Goal: Task Accomplishment & Management: Manage account settings

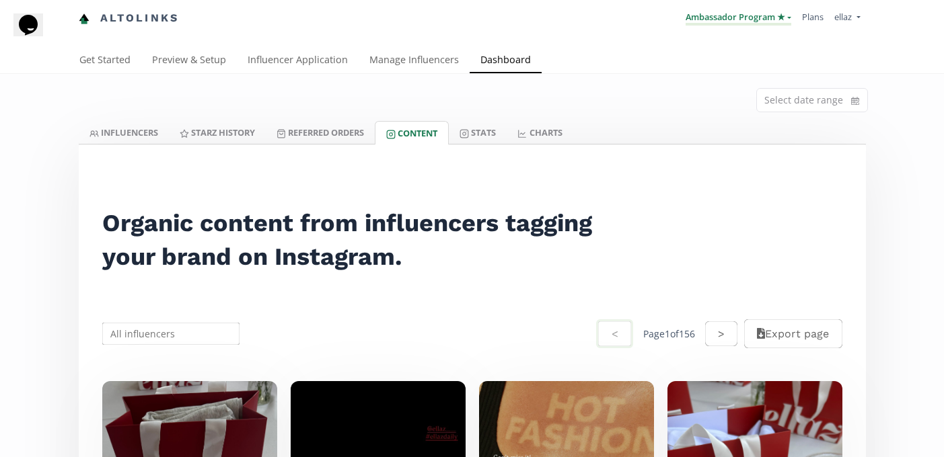
click at [736, 17] on link "Ambassador Program ★" at bounding box center [738, 18] width 106 height 15
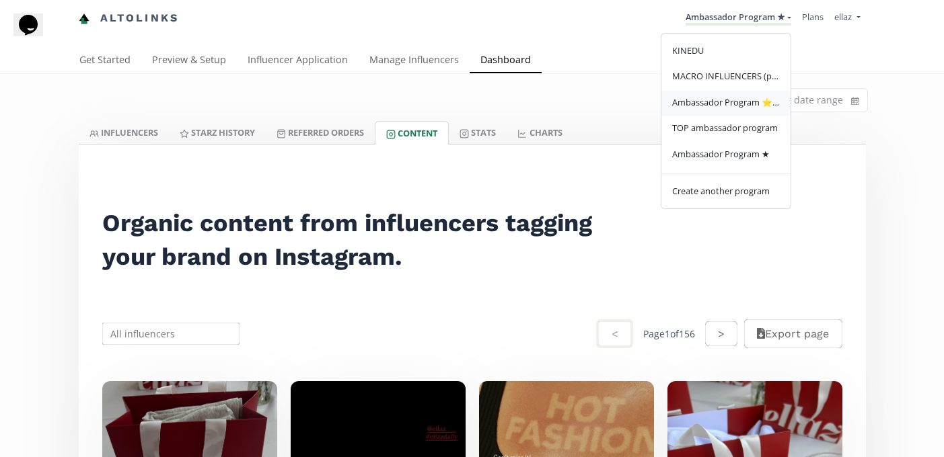
click at [730, 111] on link "Ambassador Program ⭐️⭐️" at bounding box center [725, 104] width 129 height 26
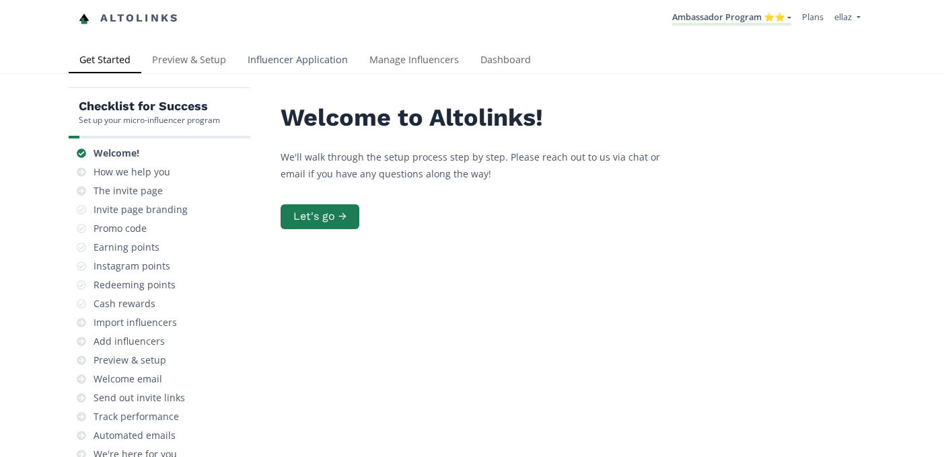
click at [285, 52] on link "Influencer Application" at bounding box center [298, 61] width 122 height 27
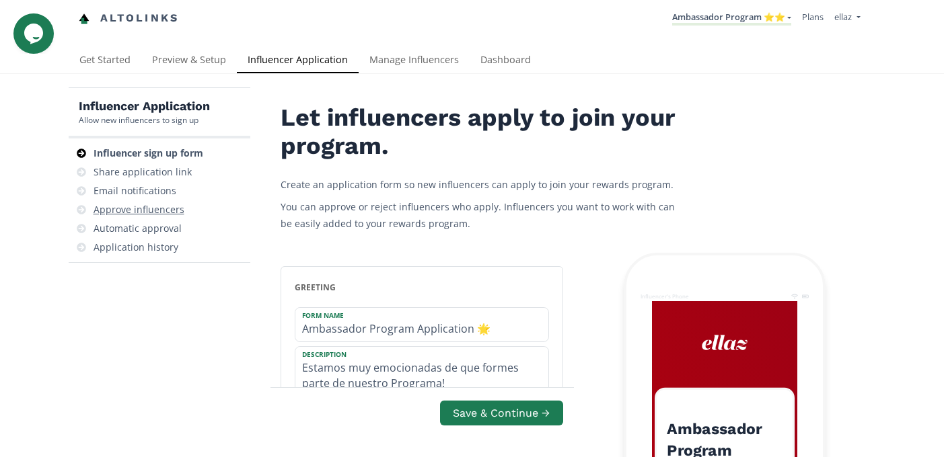
click at [151, 202] on div "Approve influencers" at bounding box center [159, 209] width 171 height 19
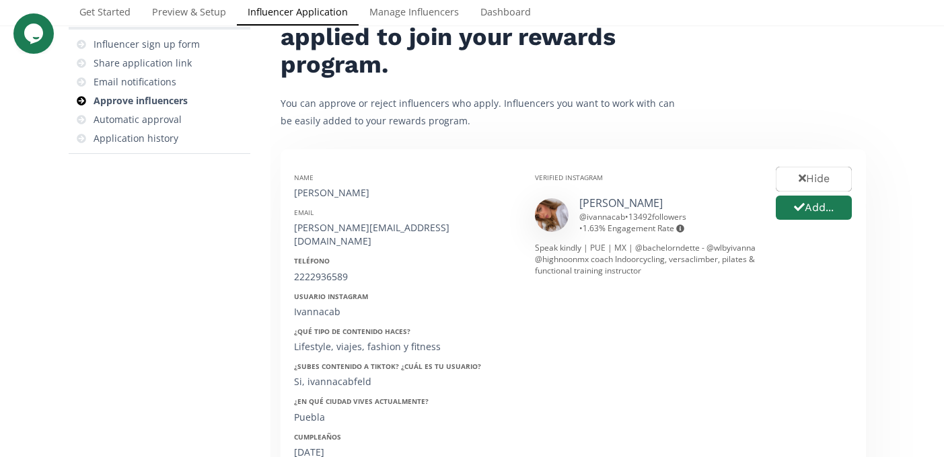
scroll to position [108, 0]
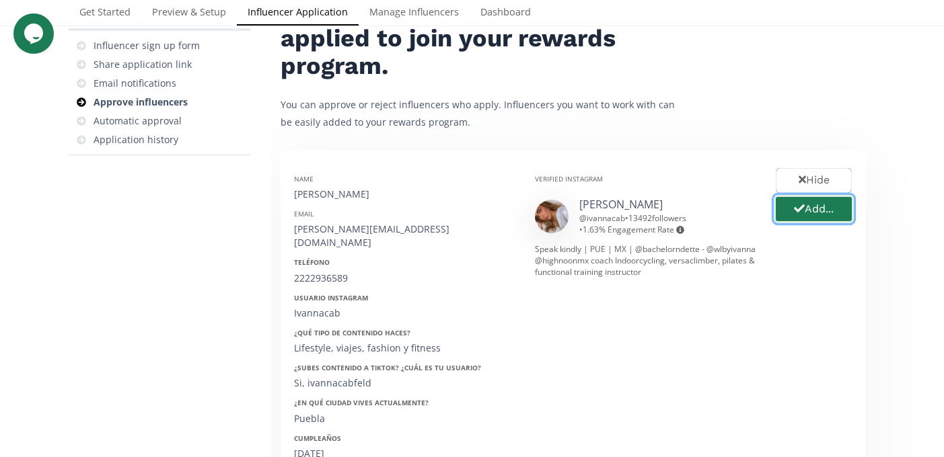
click at [799, 213] on icon "button" at bounding box center [799, 208] width 11 height 11
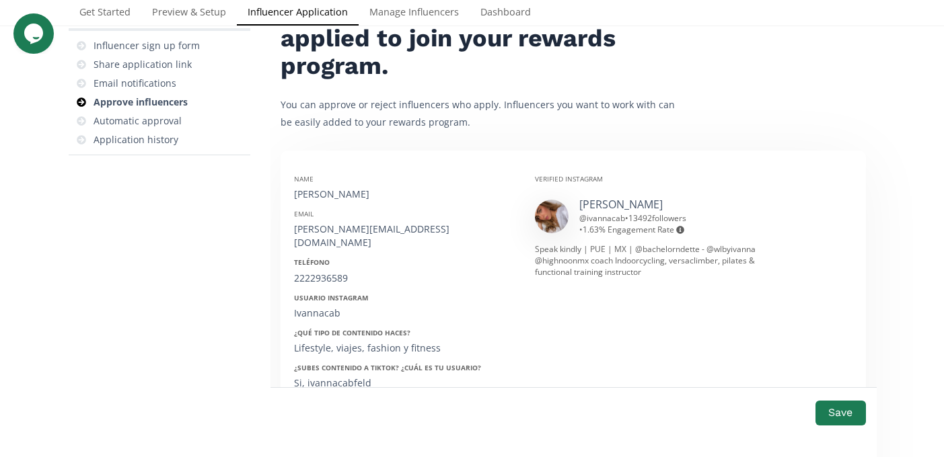
click at [366, 193] on div "Ivanna Cabañas Feldmann" at bounding box center [404, 194] width 221 height 13
copy div "Ivanna Cabañas Feldmann"
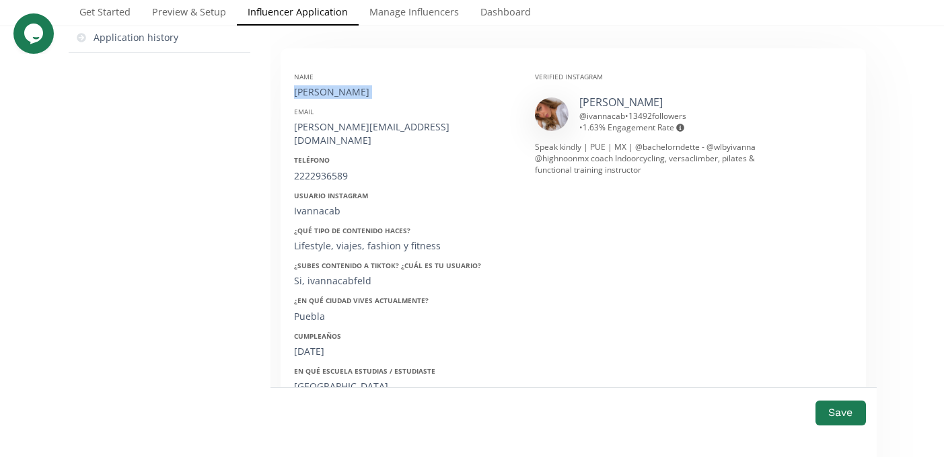
scroll to position [217, 0]
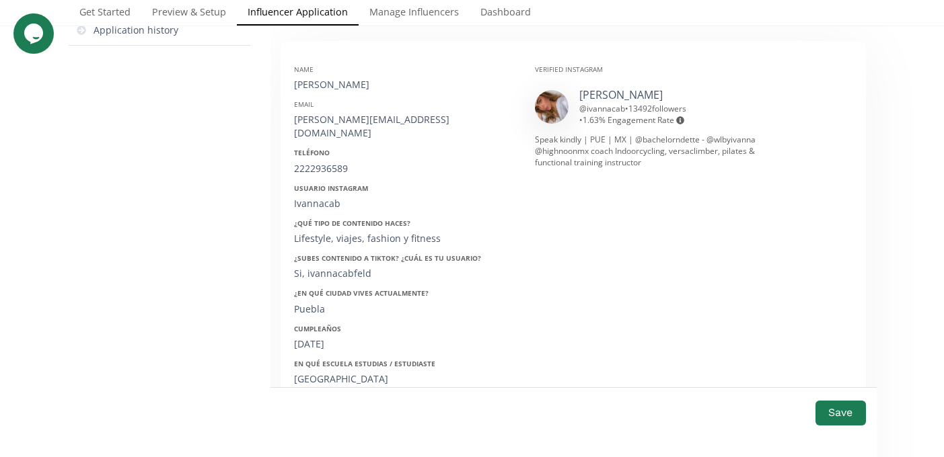
click at [335, 122] on div "ivanna.feldmann1@gmail.com" at bounding box center [404, 126] width 221 height 27
copy div "ivanna.feldmann1@gmail.com"
click at [328, 162] on div "2222936589" at bounding box center [404, 168] width 221 height 13
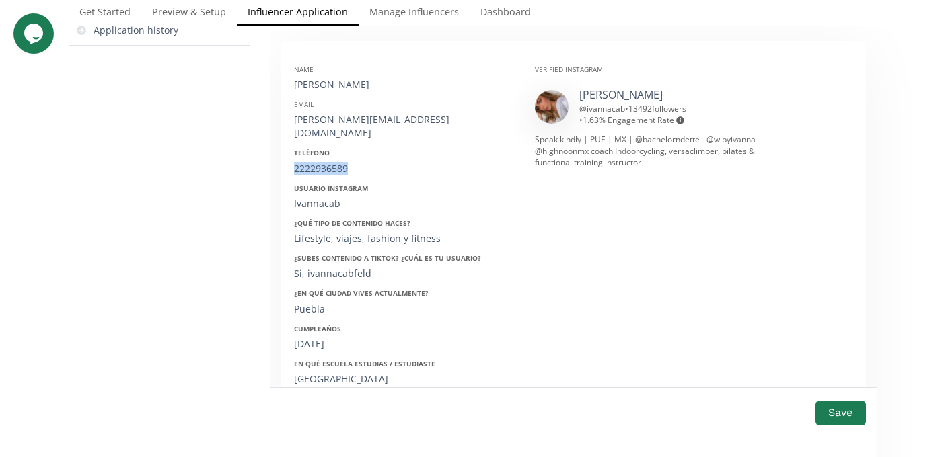
click at [328, 162] on div "2222936589" at bounding box center [404, 168] width 221 height 13
copy div "2222936589"
click at [315, 197] on div "Ivannacab" at bounding box center [404, 203] width 221 height 13
copy div "Ivannacab"
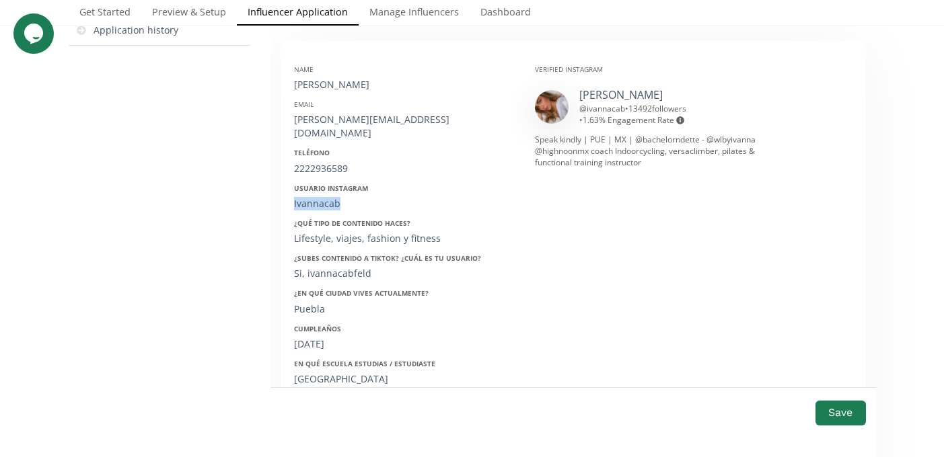
click at [317, 338] on div "18/01/1999" at bounding box center [404, 344] width 221 height 13
copy div "18/01/1999"
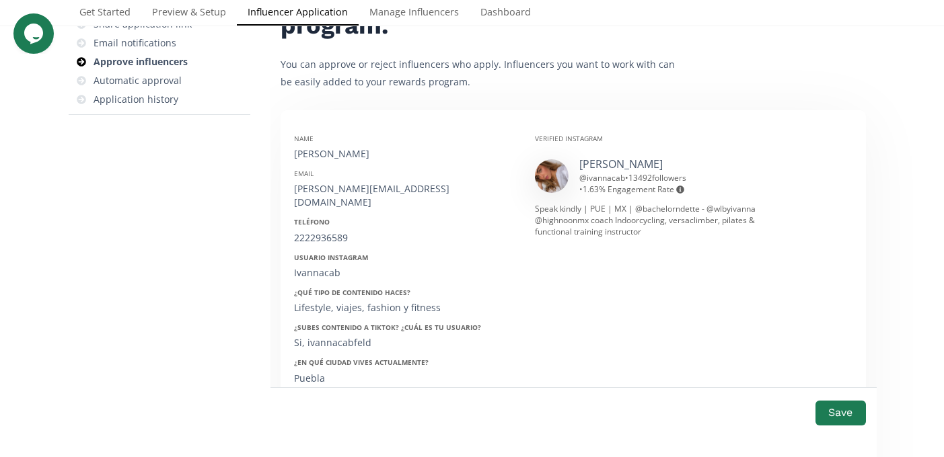
scroll to position [150, 0]
click at [838, 408] on button "Save" at bounding box center [840, 413] width 54 height 29
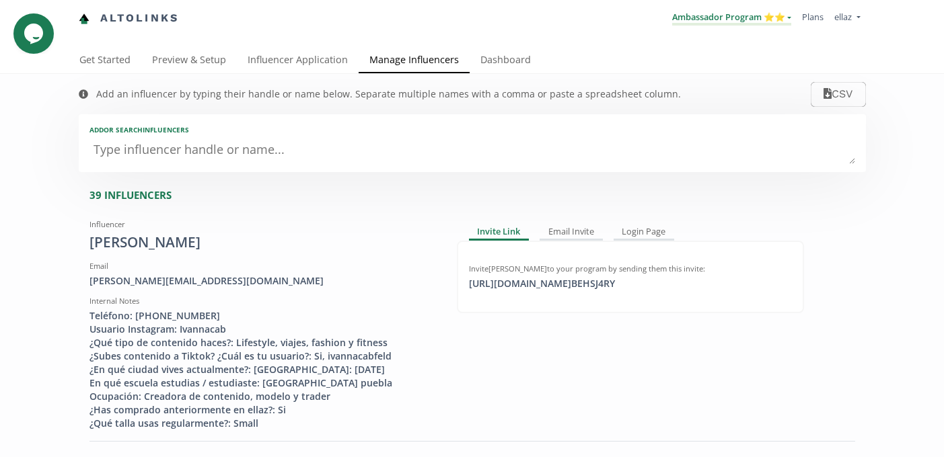
click at [753, 24] on link "Ambassador Program ⭐️⭐️" at bounding box center [731, 18] width 119 height 15
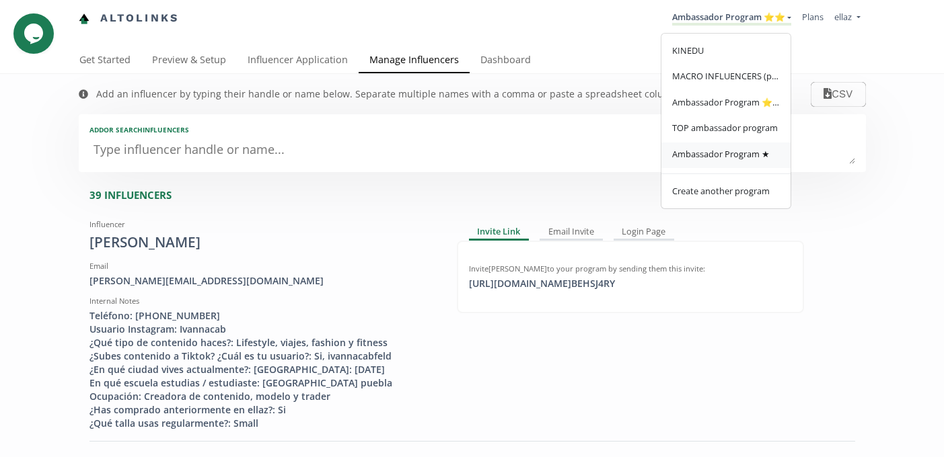
click at [742, 147] on link "Ambassador Program ★" at bounding box center [725, 156] width 129 height 26
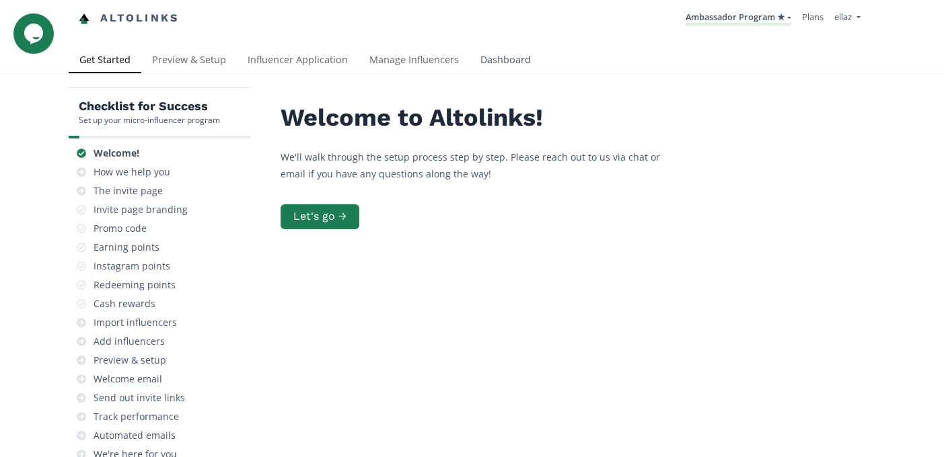
click at [480, 48] on link "Dashboard" at bounding box center [506, 61] width 72 height 27
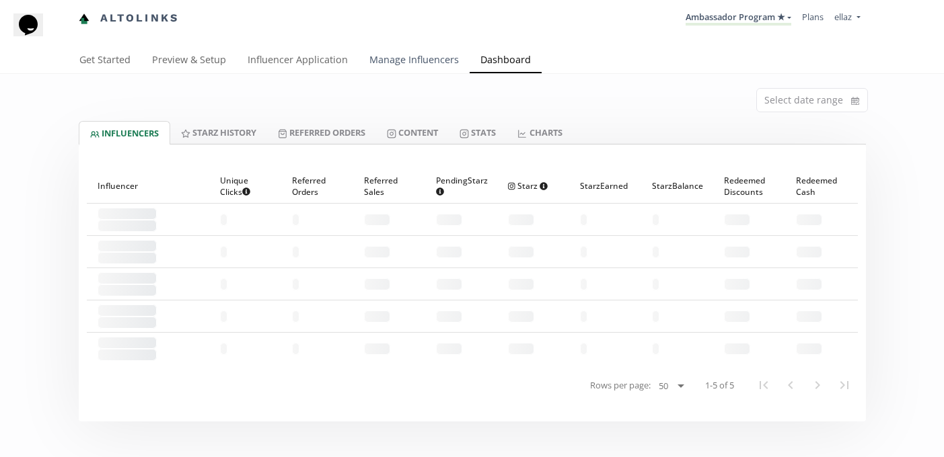
click at [402, 55] on link "Manage Influencers" at bounding box center [414, 61] width 111 height 27
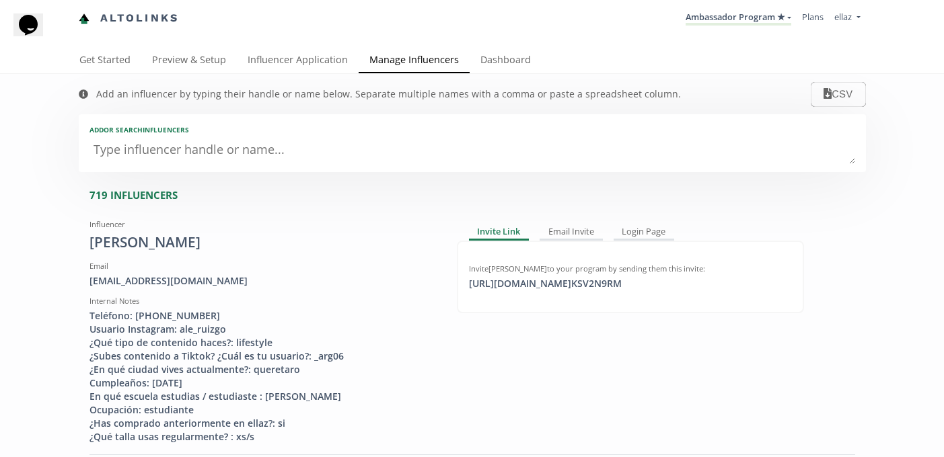
click at [288, 153] on textarea at bounding box center [472, 150] width 766 height 27
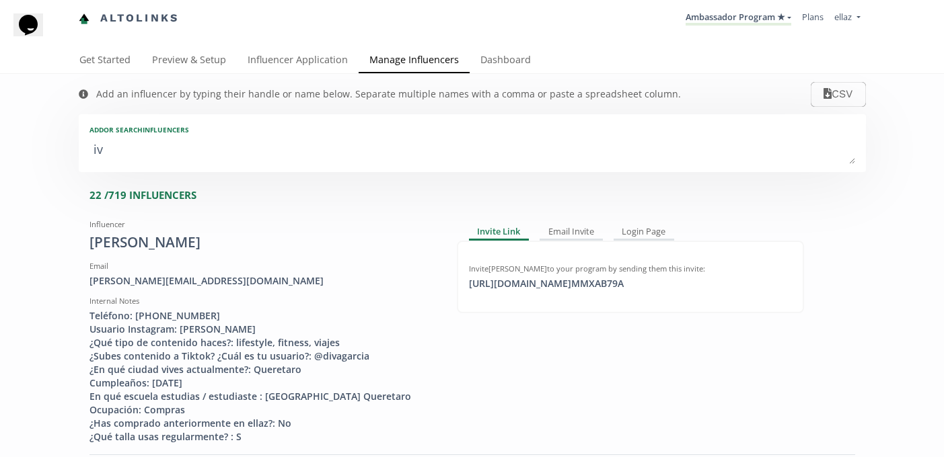
type textarea "iva"
type input "iva"
type input "IVA"
type textarea "ivan"
type input "ivan"
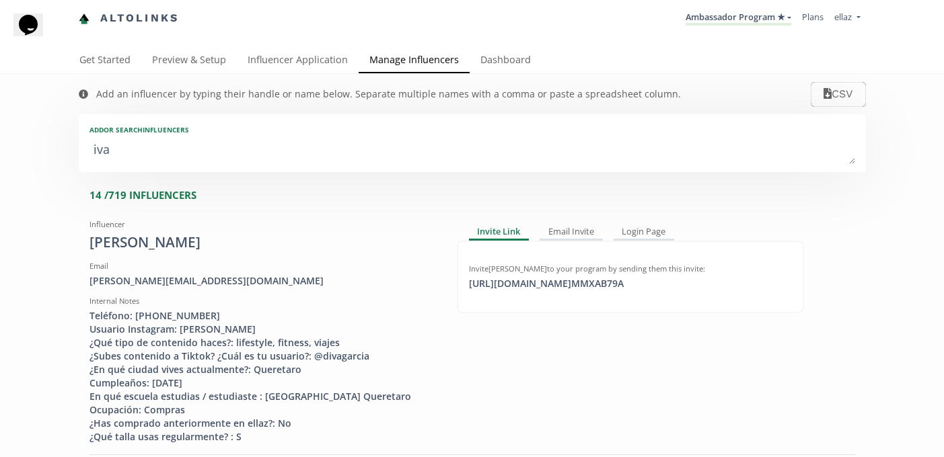
type input "IVAN"
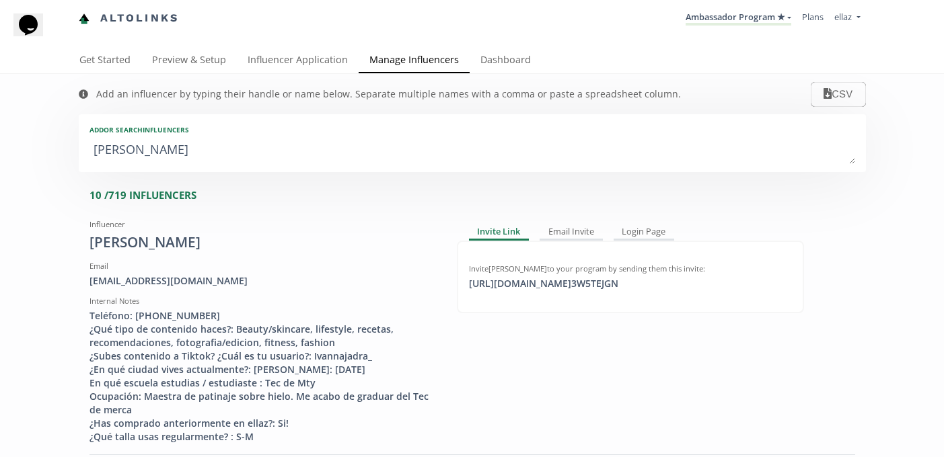
type textarea "ivann"
type input "ivann"
type input "IVANN"
type textarea "ivanna"
type input "ivanna"
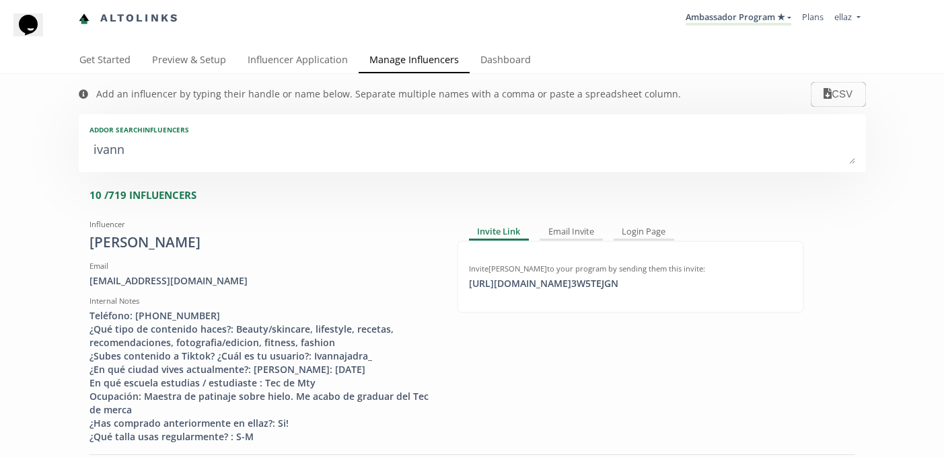
type input "IVANNA"
type textarea "ivanna c"
type input "ivanna c"
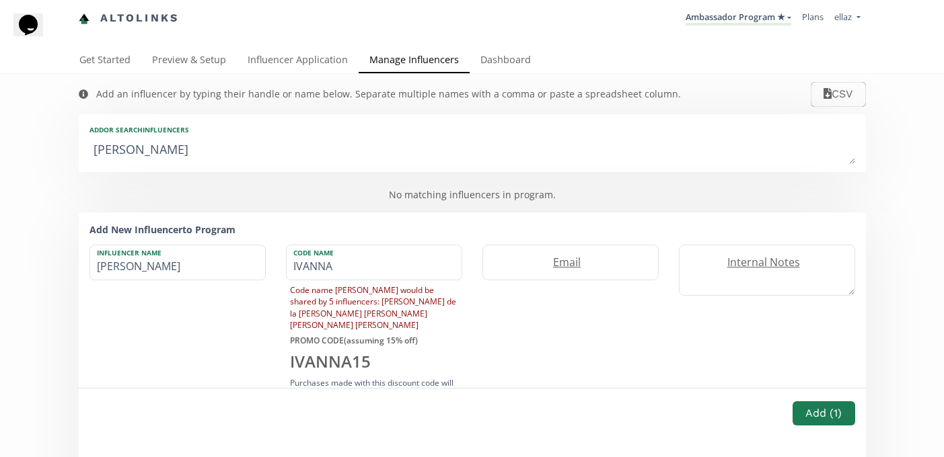
type textarea "ivanna"
type input "ivanna"
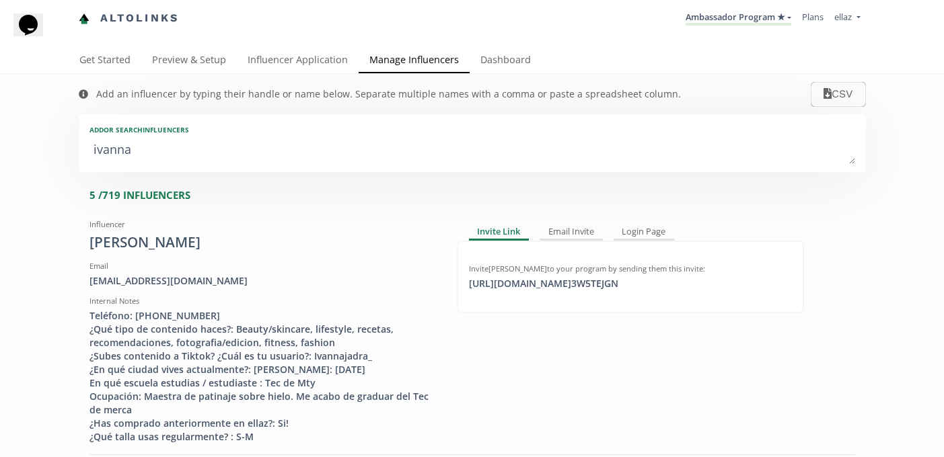
type textarea "ivann"
type input "ivann"
type input "IVANN"
type textarea "ivan"
type input "ivan"
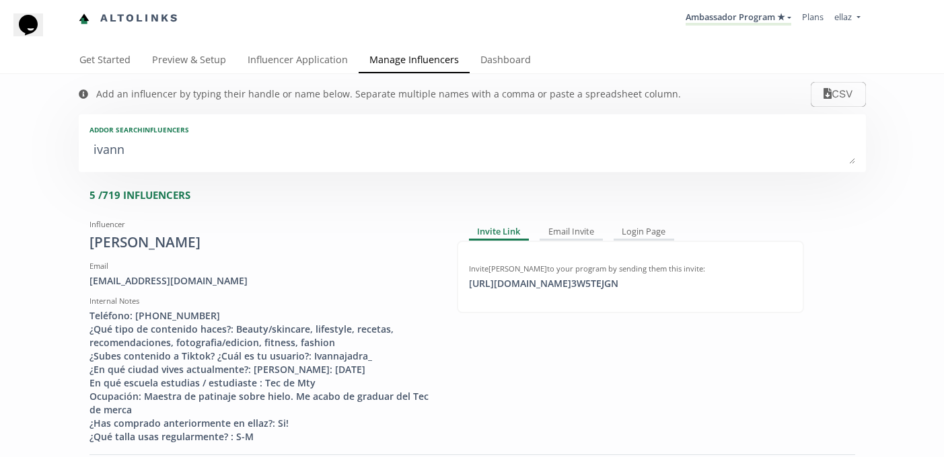
type input "IVAN"
type textarea "ivana"
type input "ivana"
type input "IVANA"
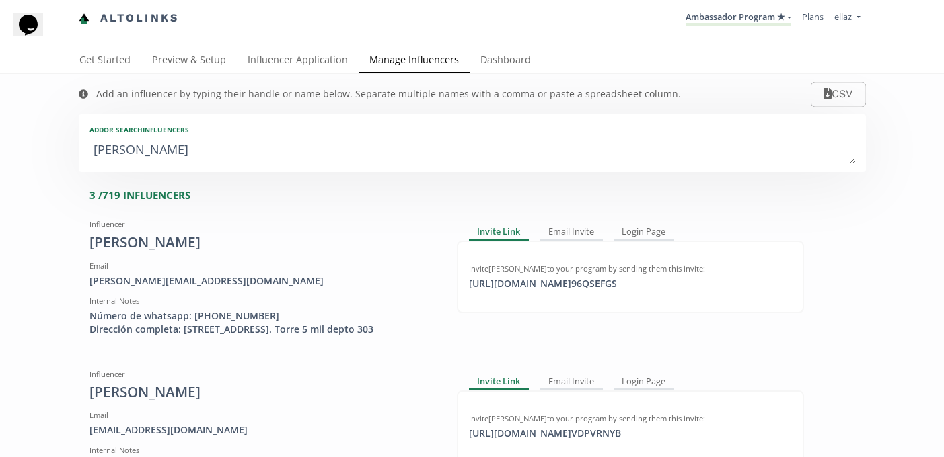
type textarea "ivan"
type input "ivan"
type input "IVAN"
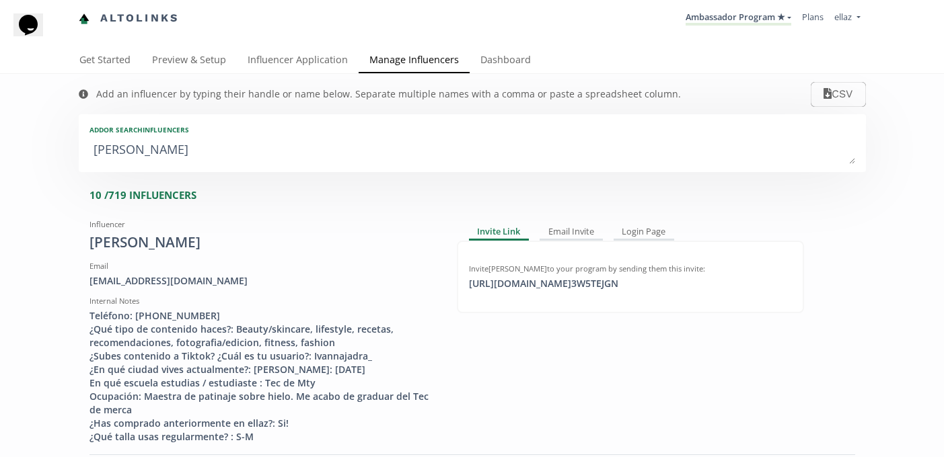
type textarea "iva"
type input "iva"
type input "IVA"
type textarea "iv"
type input "iv"
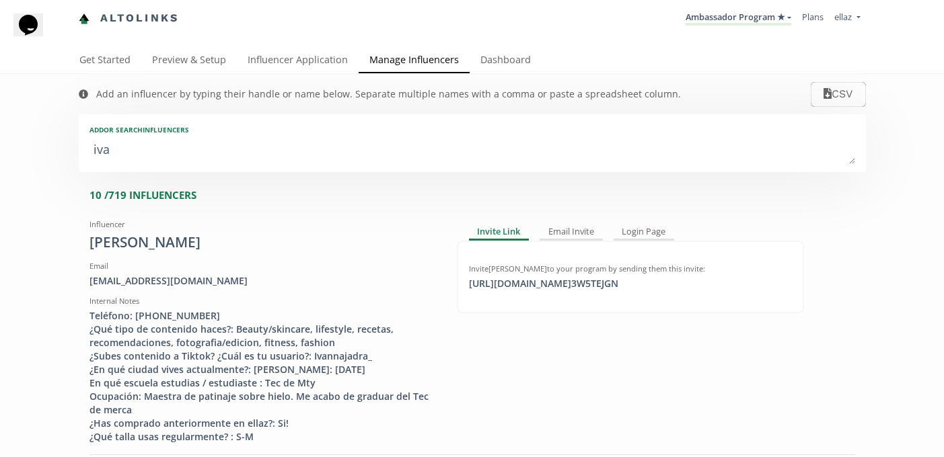
type input "IV"
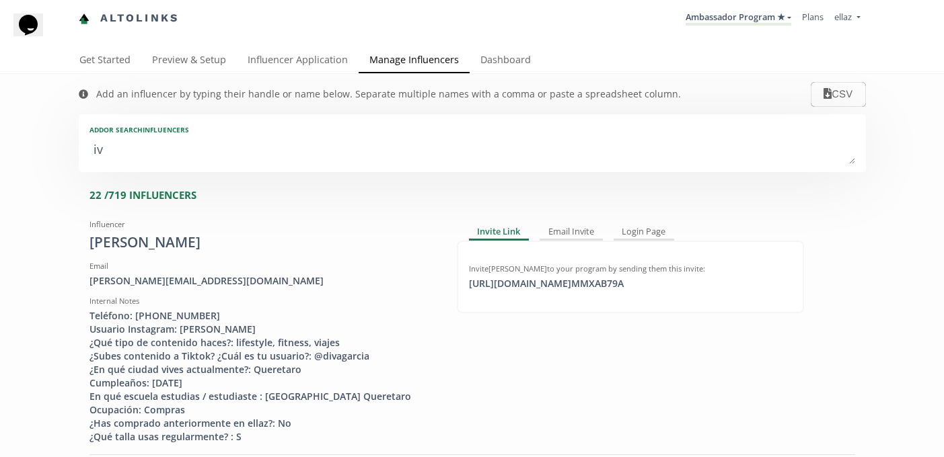
type textarea "i"
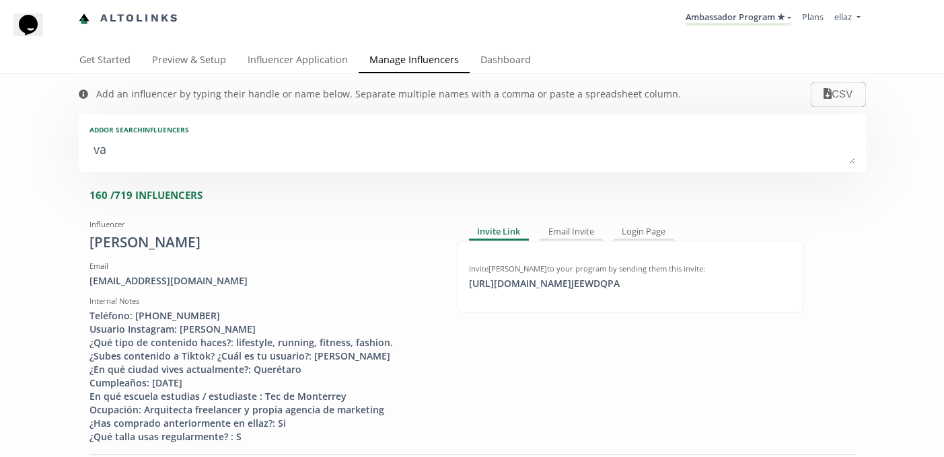
type textarea "vab"
type input "vab"
type input "VAB"
type textarea "vaba"
type input "vaba"
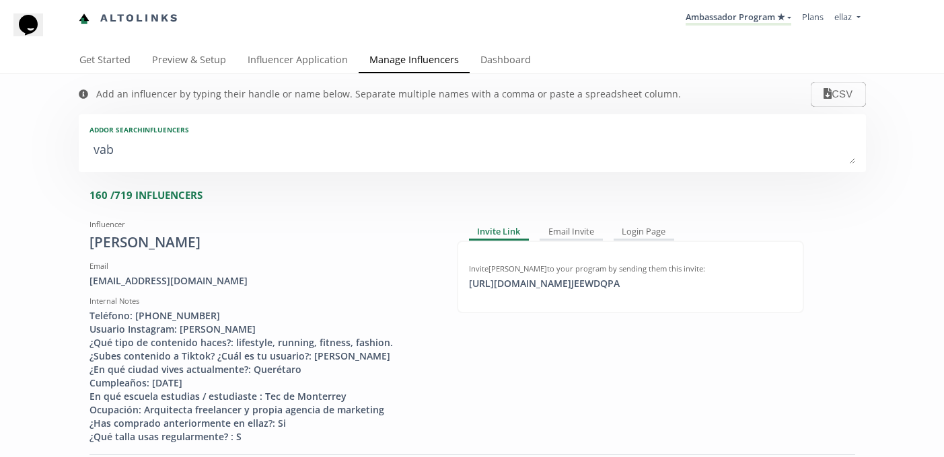
type input "VABA"
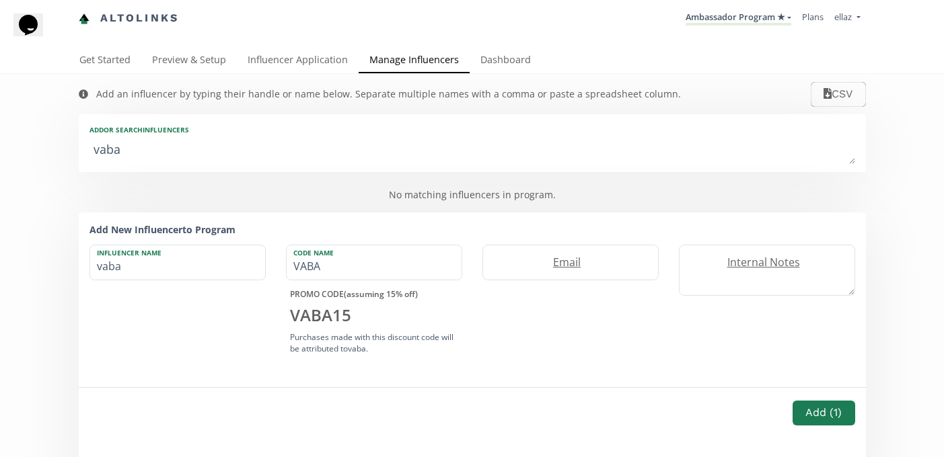
type textarea "vab"
type input "vab"
type input "VAB"
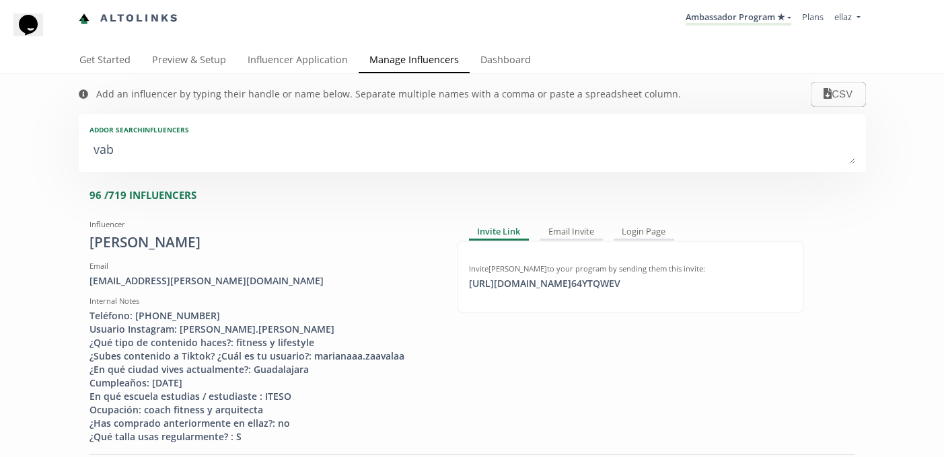
type textarea "va"
type input "va"
type input "VA"
type textarea "v"
type input "v"
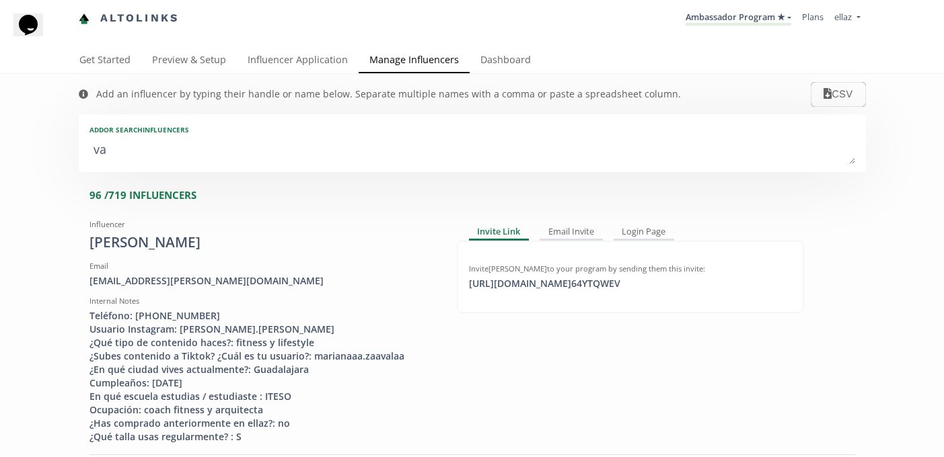
type input "V"
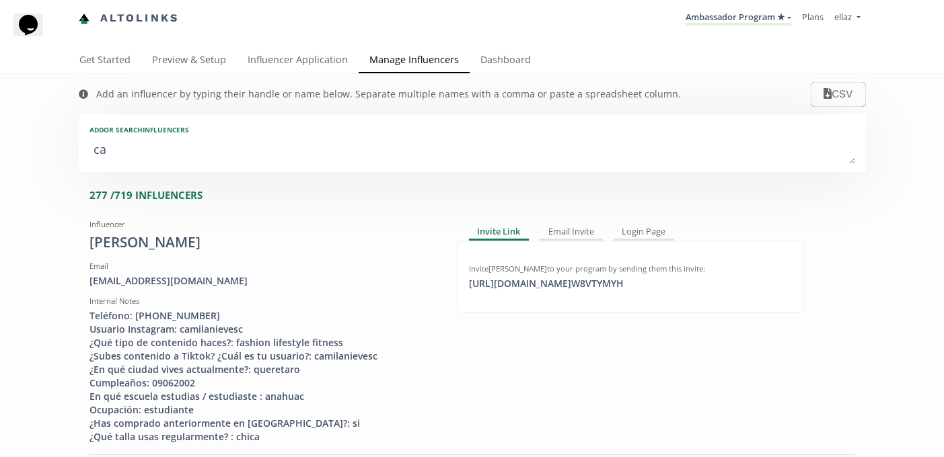
type textarea "cab"
type input "cab"
type input "CAB"
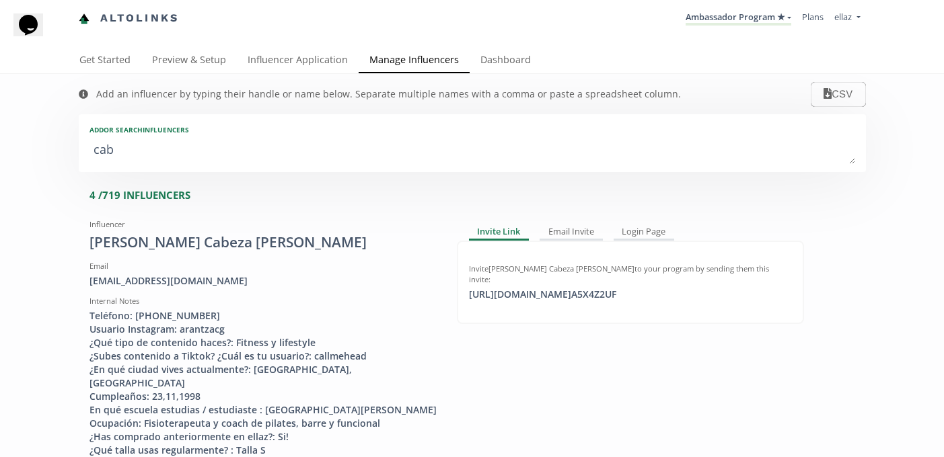
type textarea "caba"
type input "caba"
type input "CABA"
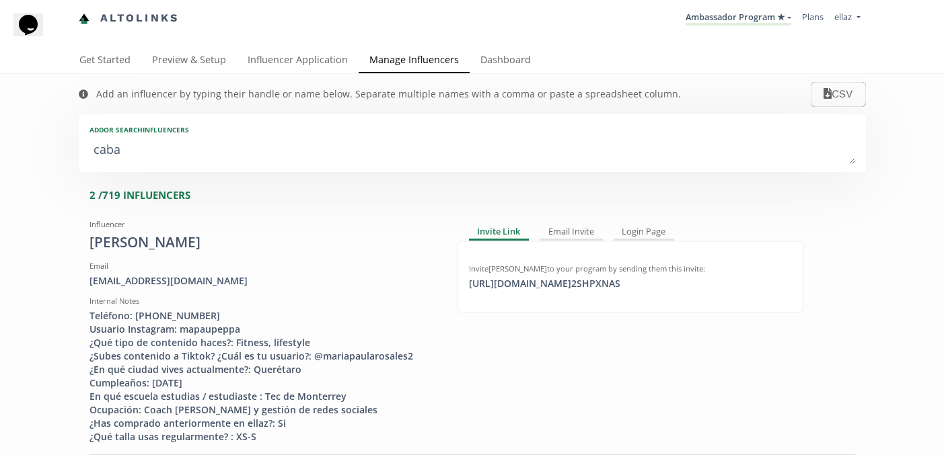
type textarea "caba"
click at [750, 26] on li "Ambassador Program ★ KINEDU MACRO INFLUENCERS (prog ventas) Ambassador Program …" at bounding box center [738, 18] width 116 height 26
click at [749, 21] on link "Ambassador Program ★" at bounding box center [738, 18] width 106 height 15
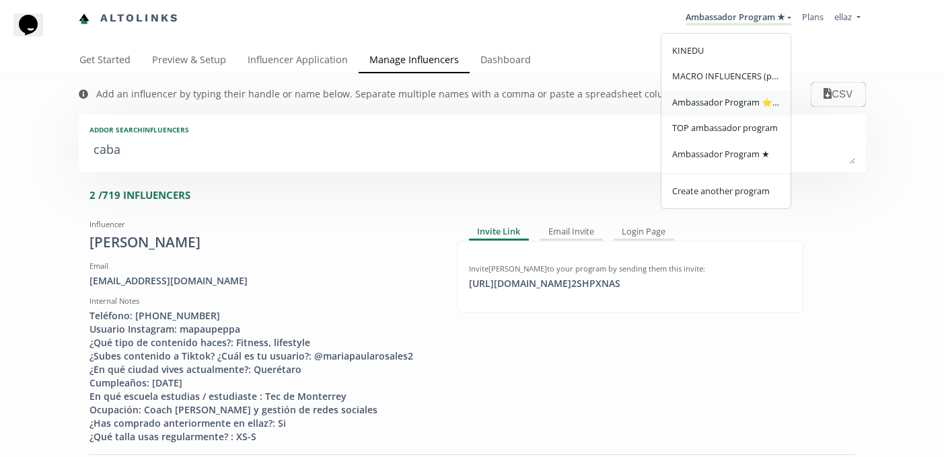
click at [729, 96] on link "Ambassador Program ⭐️⭐️" at bounding box center [725, 104] width 129 height 26
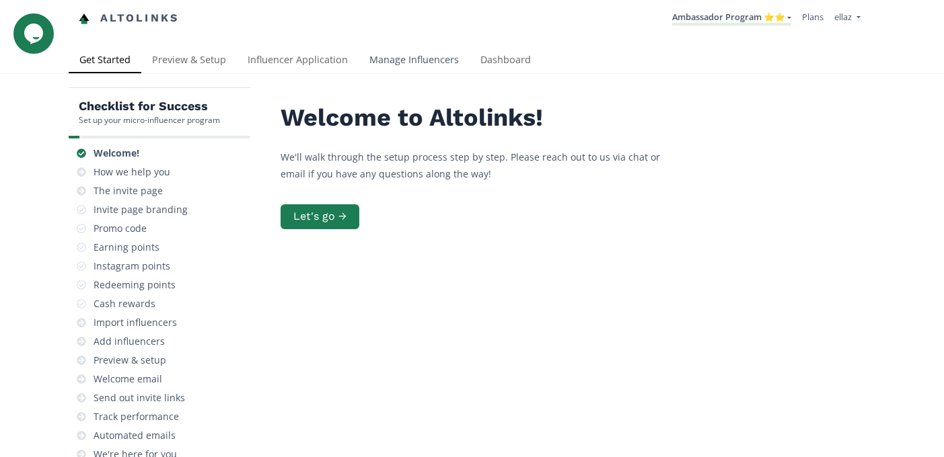
click at [454, 61] on link "Manage Influencers" at bounding box center [414, 61] width 111 height 27
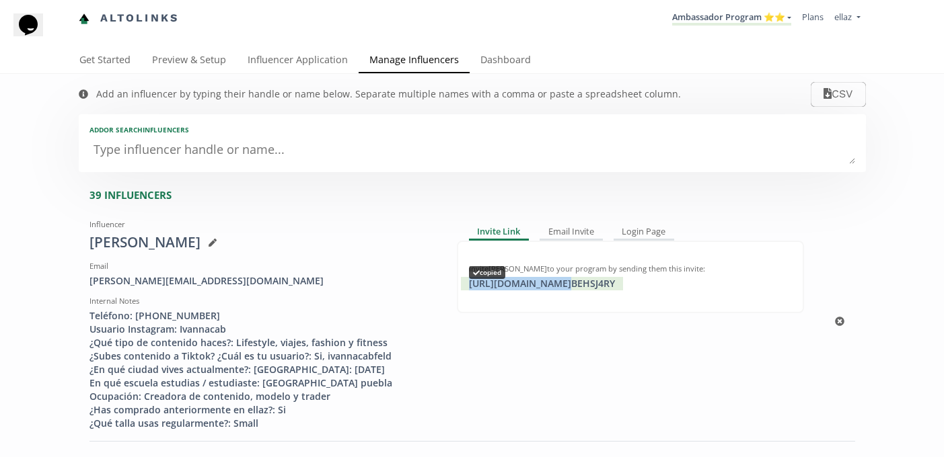
click at [544, 281] on div "[URL][DOMAIN_NAME] BEHSJ4RY copied" at bounding box center [542, 283] width 162 height 13
click at [311, 52] on link "Influencer Application" at bounding box center [298, 61] width 122 height 27
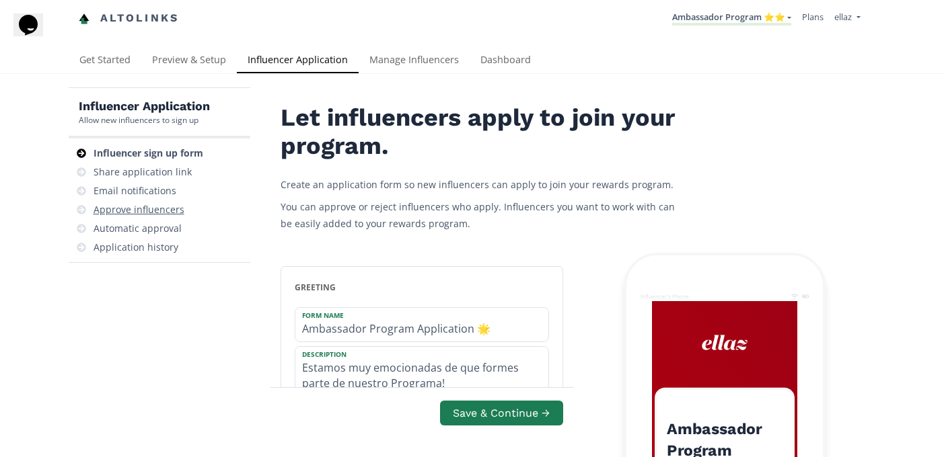
click at [180, 208] on div "Approve influencers" at bounding box center [139, 209] width 91 height 13
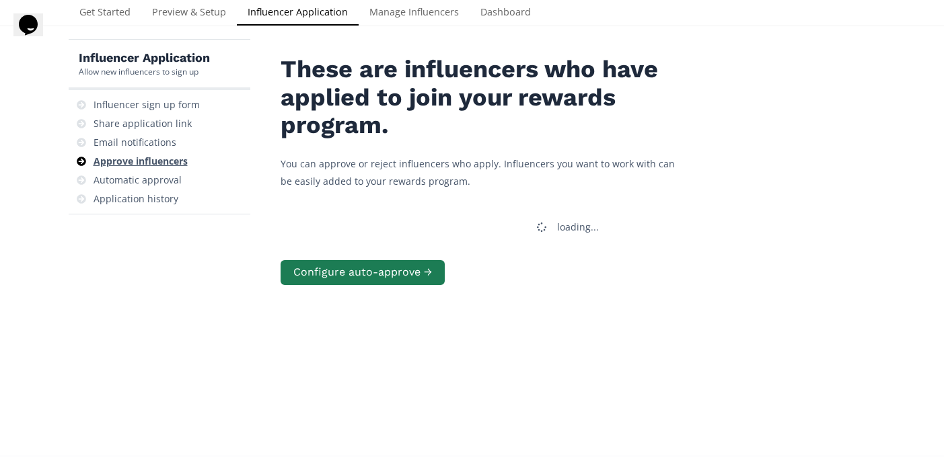
scroll to position [54, 0]
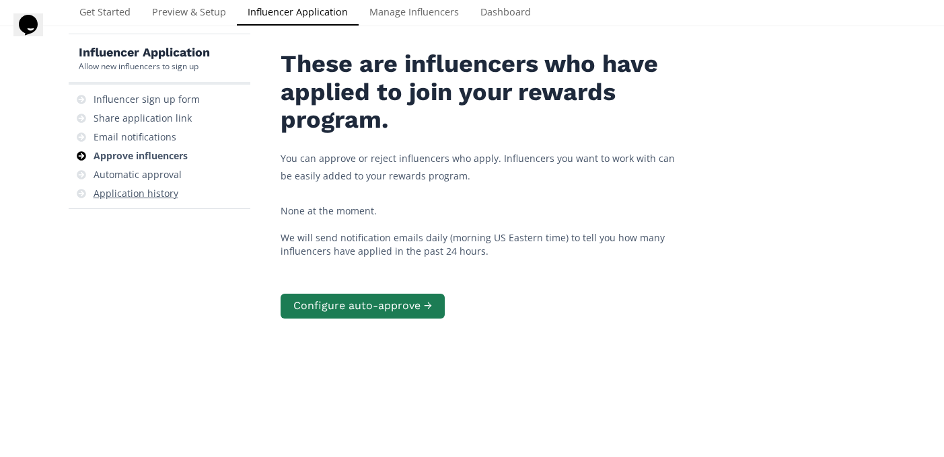
click at [149, 196] on div "Application history" at bounding box center [136, 193] width 85 height 13
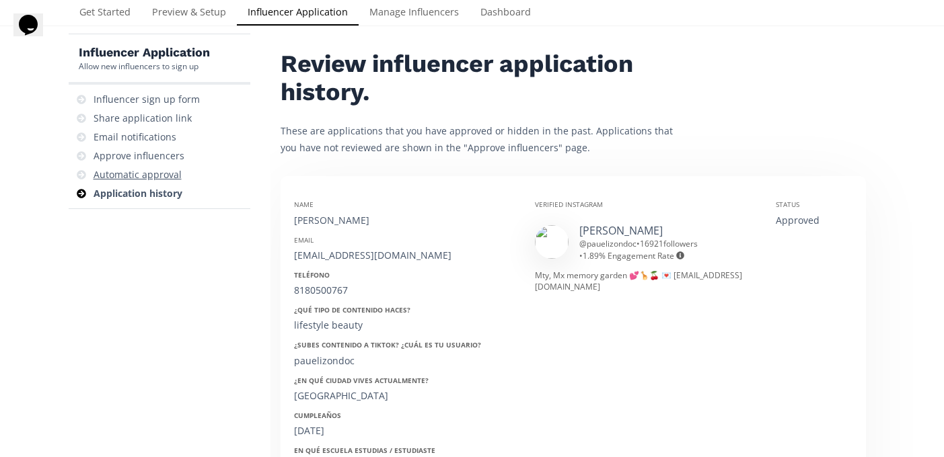
click at [170, 176] on div "Automatic approval" at bounding box center [138, 174] width 88 height 13
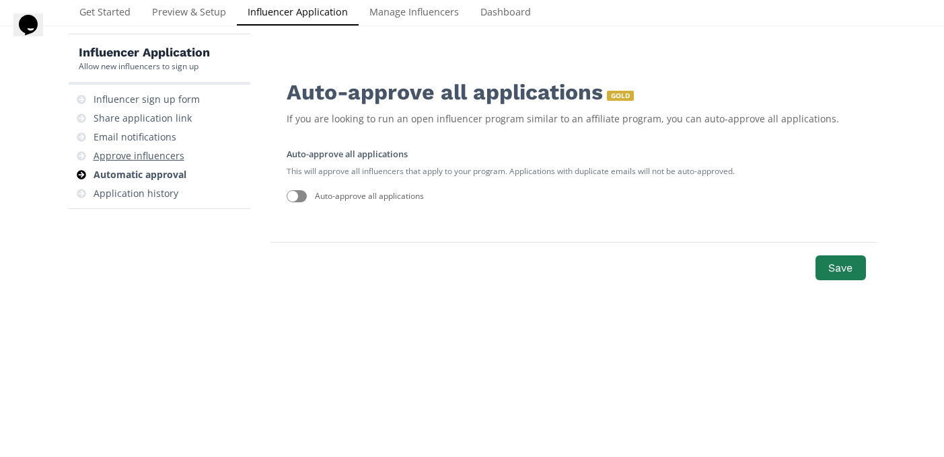
click at [170, 155] on div "Approve influencers" at bounding box center [139, 155] width 91 height 13
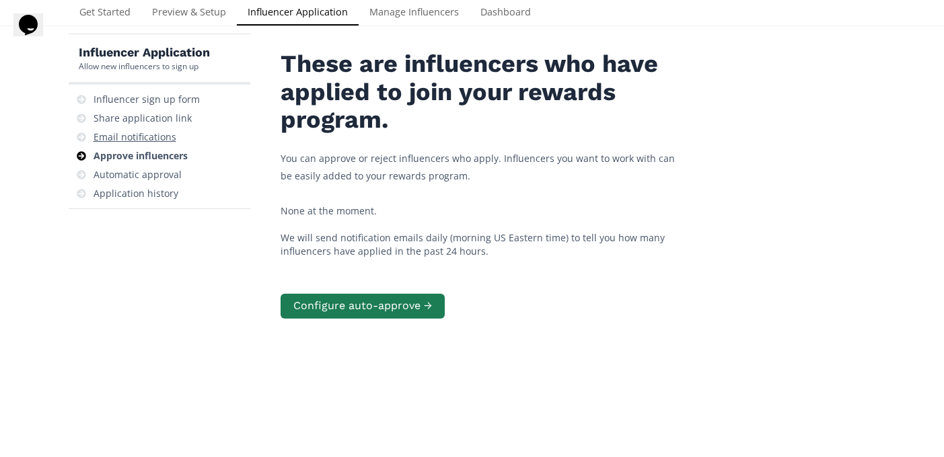
click at [163, 137] on div "Email notifications" at bounding box center [135, 137] width 83 height 13
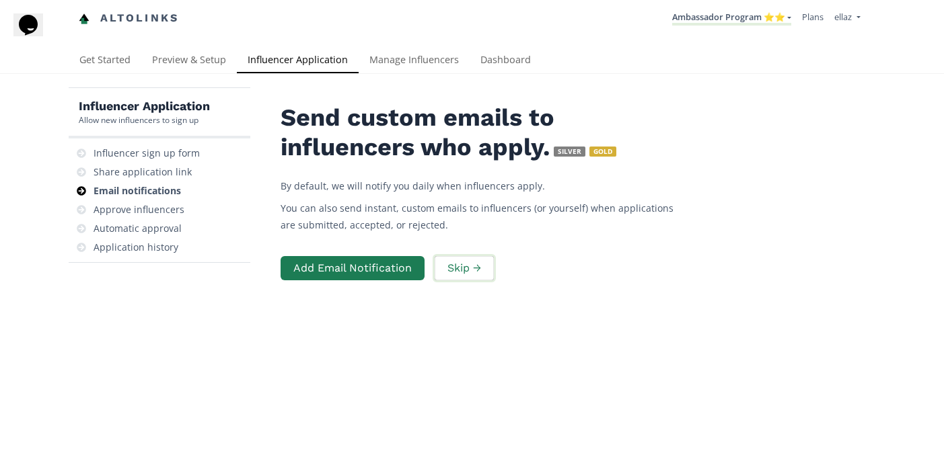
click at [470, 271] on button "Skip →" at bounding box center [464, 268] width 63 height 29
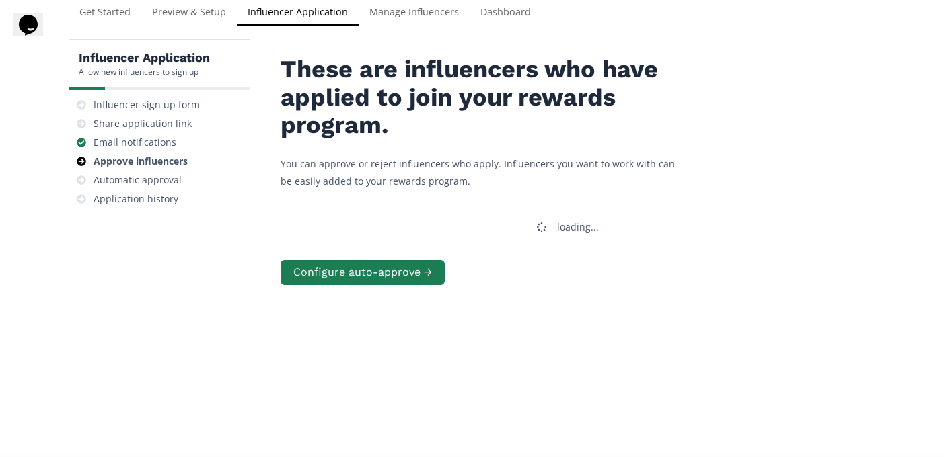
scroll to position [54, 0]
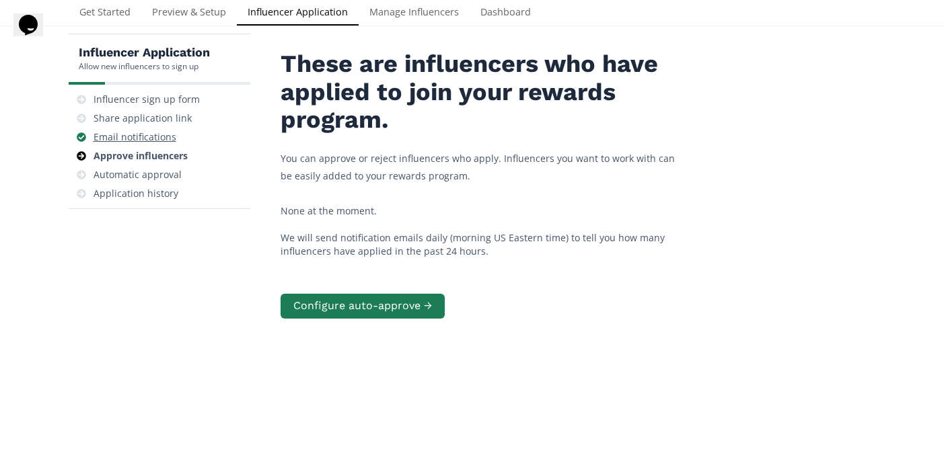
click at [173, 143] on div "Email notifications" at bounding box center [135, 137] width 83 height 13
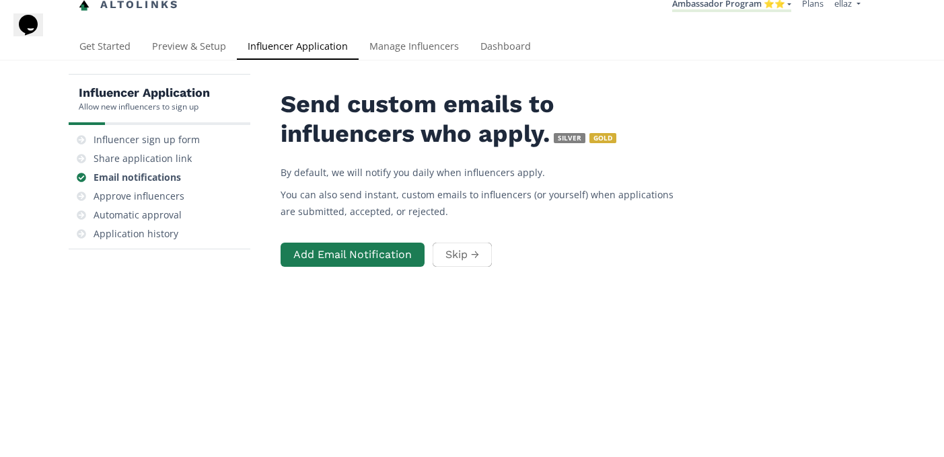
scroll to position [13, 0]
click at [170, 160] on div "Share application link" at bounding box center [143, 159] width 98 height 13
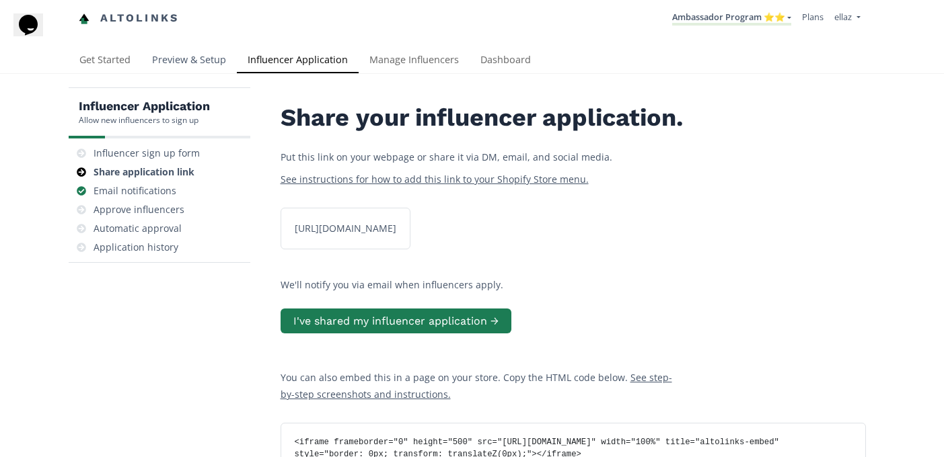
click at [200, 67] on link "Preview & Setup" at bounding box center [189, 61] width 96 height 27
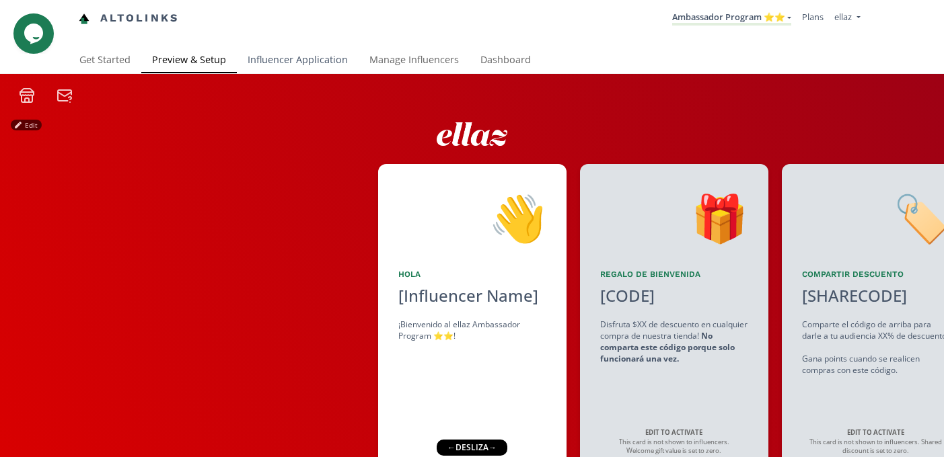
click at [271, 57] on link "Influencer Application" at bounding box center [298, 61] width 122 height 27
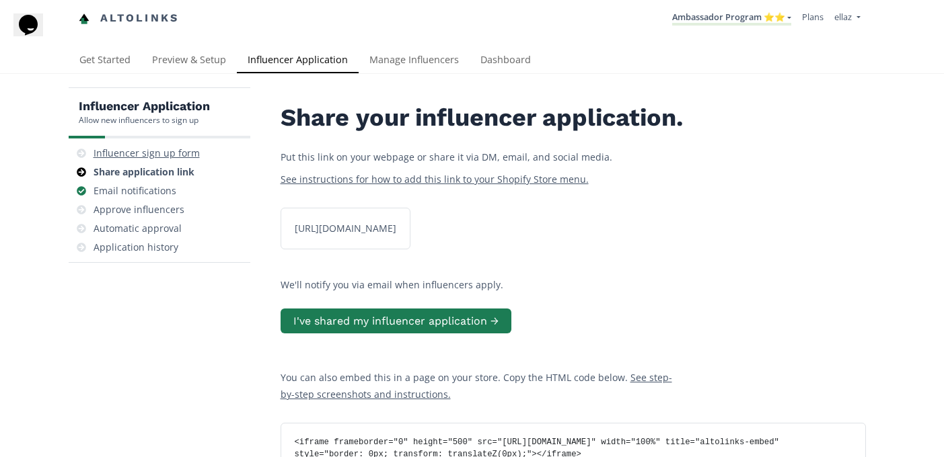
click at [183, 161] on div "Influencer sign up form" at bounding box center [159, 153] width 171 height 19
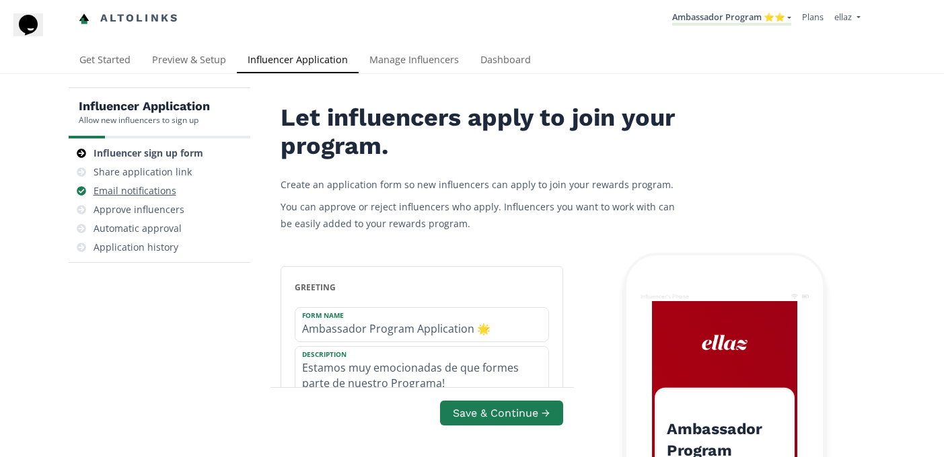
click at [173, 198] on div "Email notifications" at bounding box center [135, 190] width 83 height 13
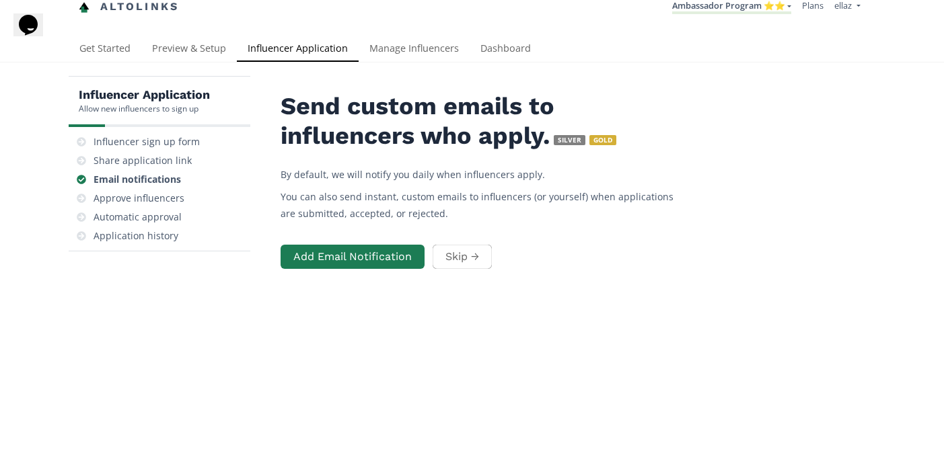
scroll to position [11, 0]
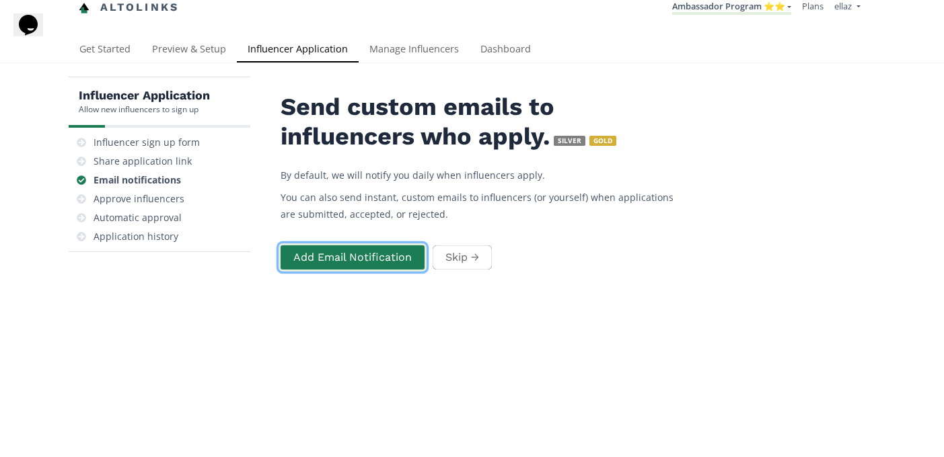
click at [383, 257] on button "Add Email Notification" at bounding box center [352, 258] width 148 height 29
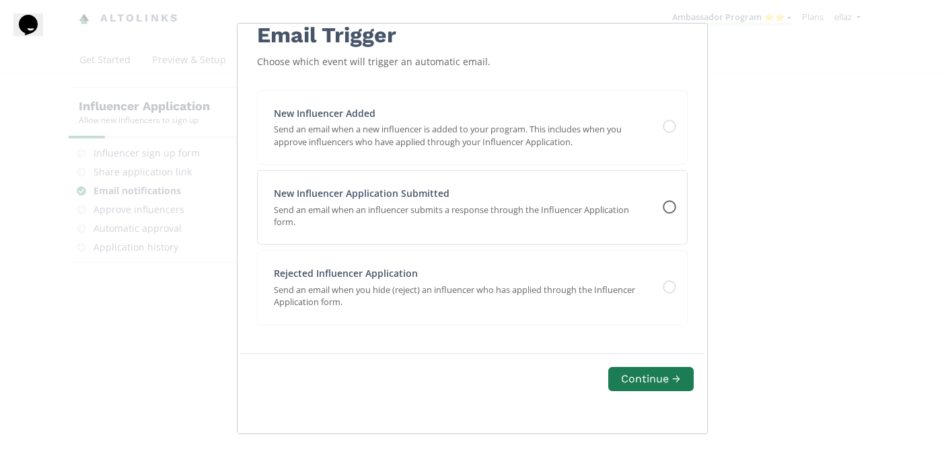
scroll to position [0, 0]
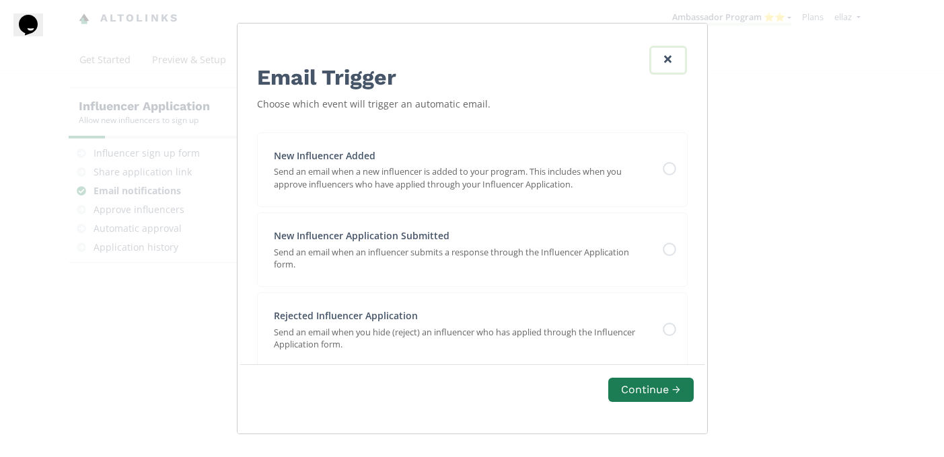
click at [675, 54] on link "Edit Program" at bounding box center [667, 60] width 37 height 29
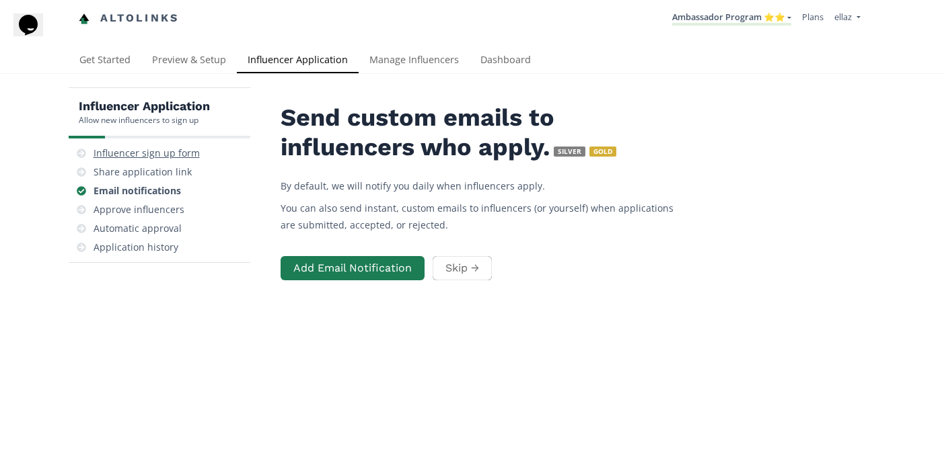
click at [188, 161] on div "Influencer sign up form" at bounding box center [159, 153] width 171 height 19
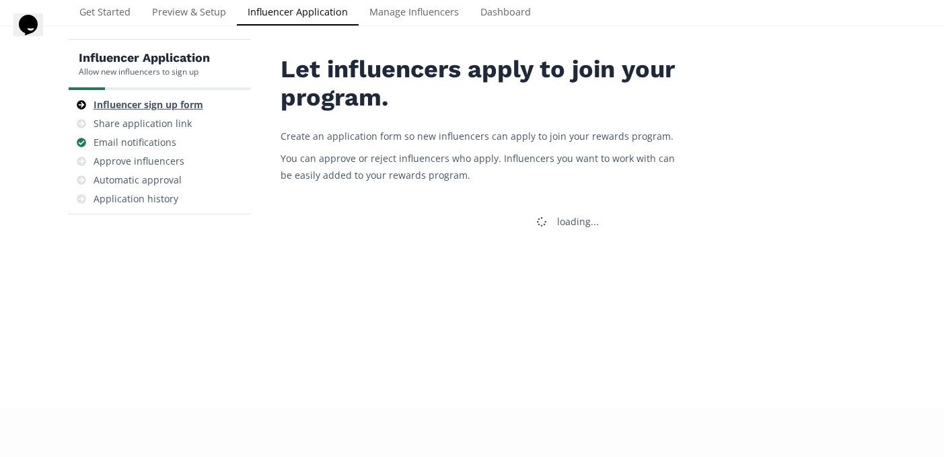
scroll to position [54, 0]
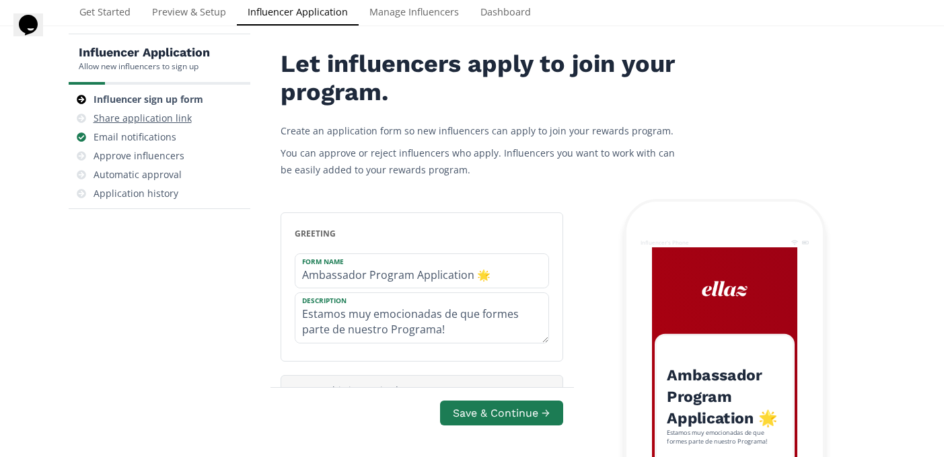
click at [138, 121] on div "Share application link" at bounding box center [143, 118] width 98 height 13
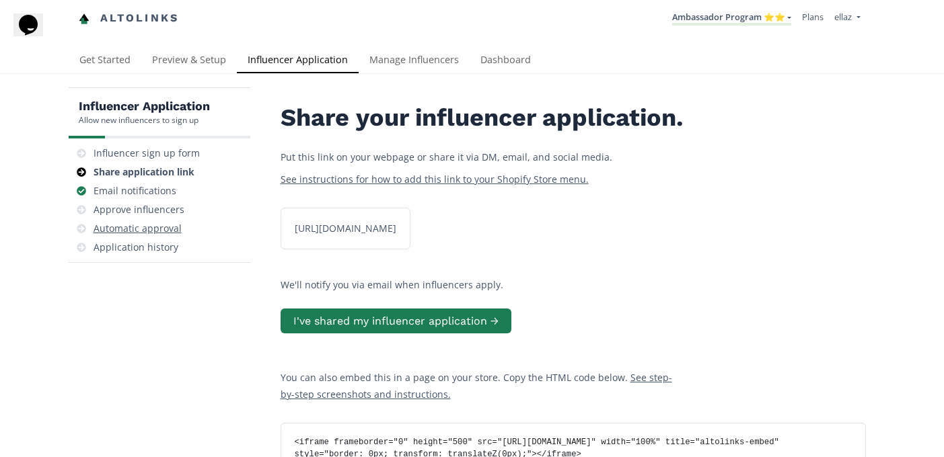
click at [158, 235] on div "Automatic approval" at bounding box center [138, 228] width 88 height 13
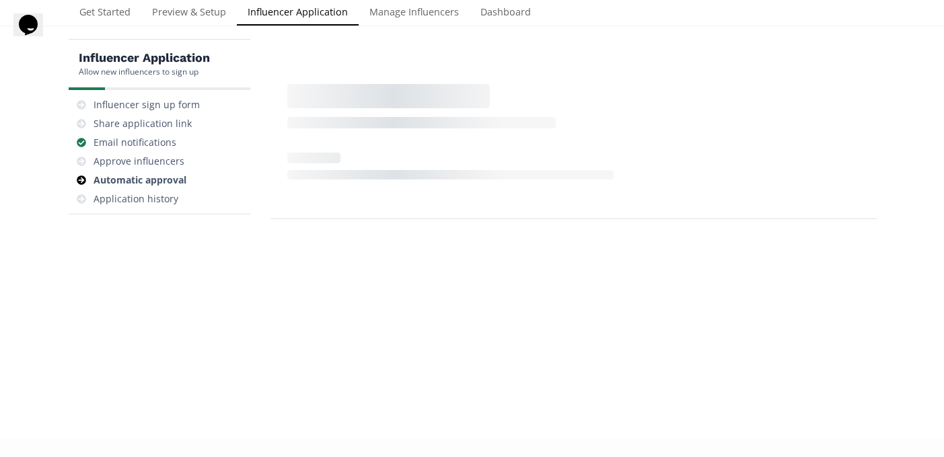
scroll to position [54, 0]
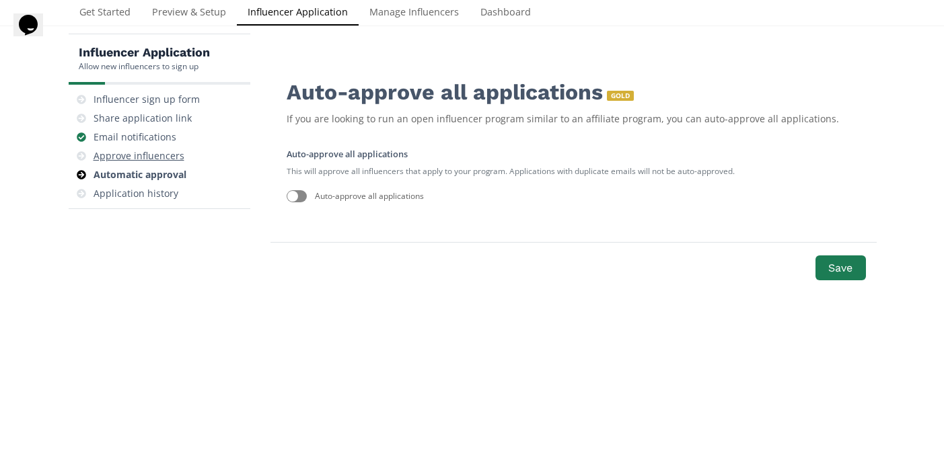
click at [154, 152] on div "Approve influencers" at bounding box center [139, 155] width 91 height 13
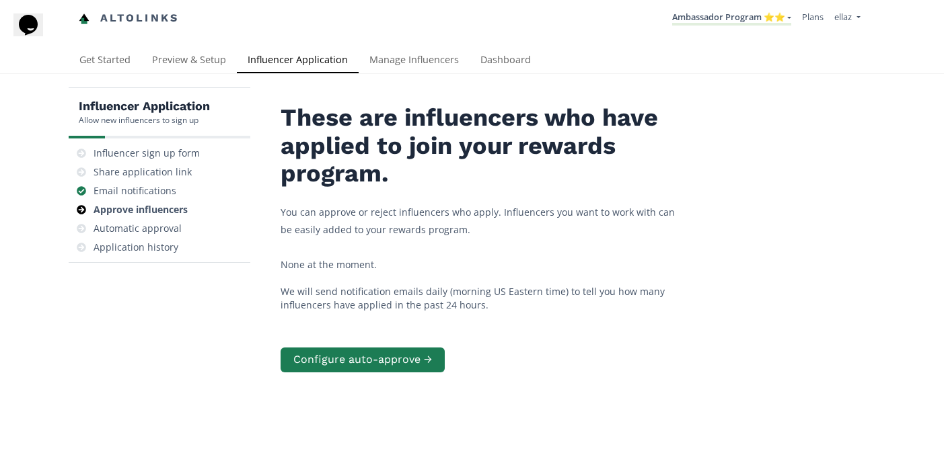
click at [782, 26] on li "Ambassador Program ⭐️⭐️ KINEDU MACRO INFLUENCERS (prog ventas) Ambassador Progr…" at bounding box center [732, 18] width 130 height 26
click at [778, 24] on link "Ambassador Program ⭐️⭐️" at bounding box center [731, 18] width 119 height 15
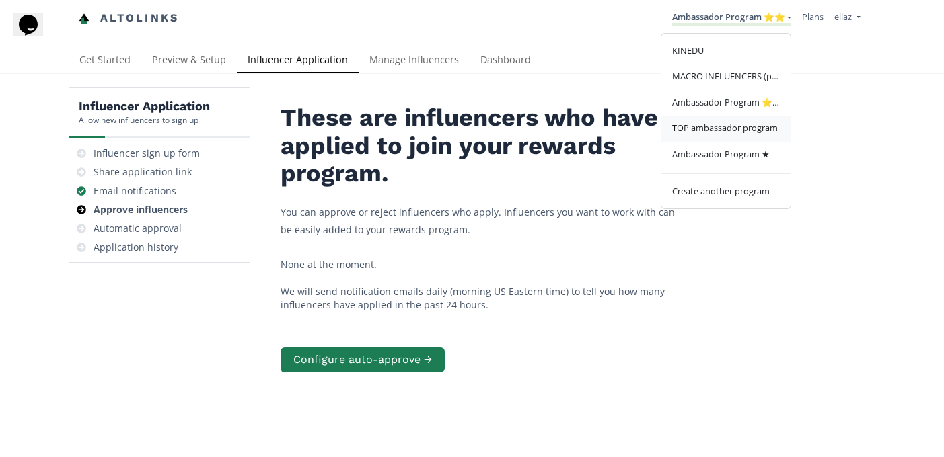
click at [742, 143] on link "TOP ambassador program" at bounding box center [725, 129] width 129 height 26
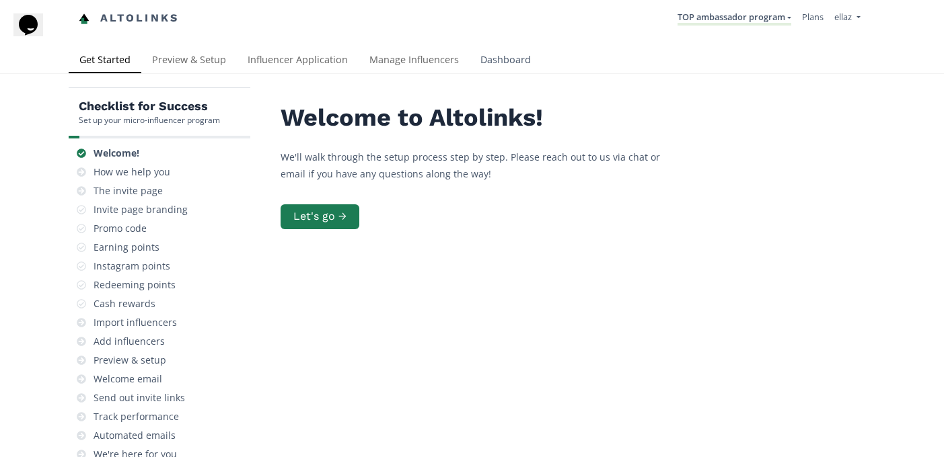
click at [492, 69] on link "Dashboard" at bounding box center [506, 61] width 72 height 27
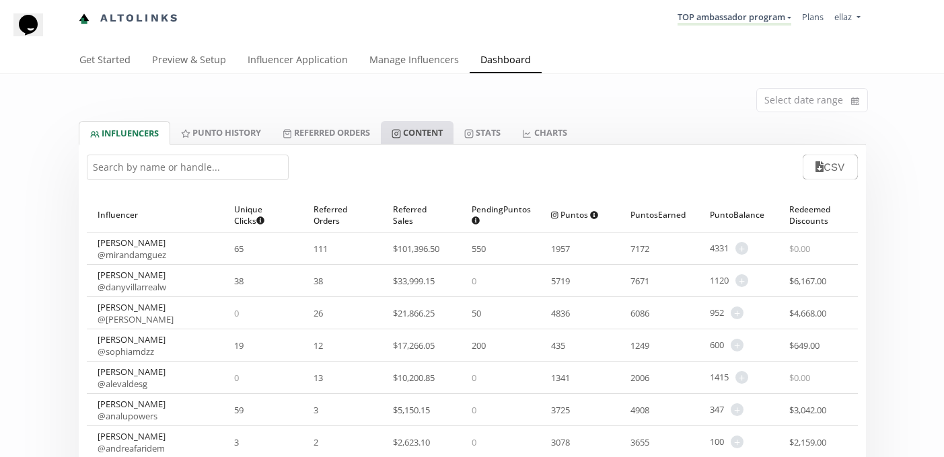
click at [453, 130] on link "Content" at bounding box center [417, 132] width 73 height 23
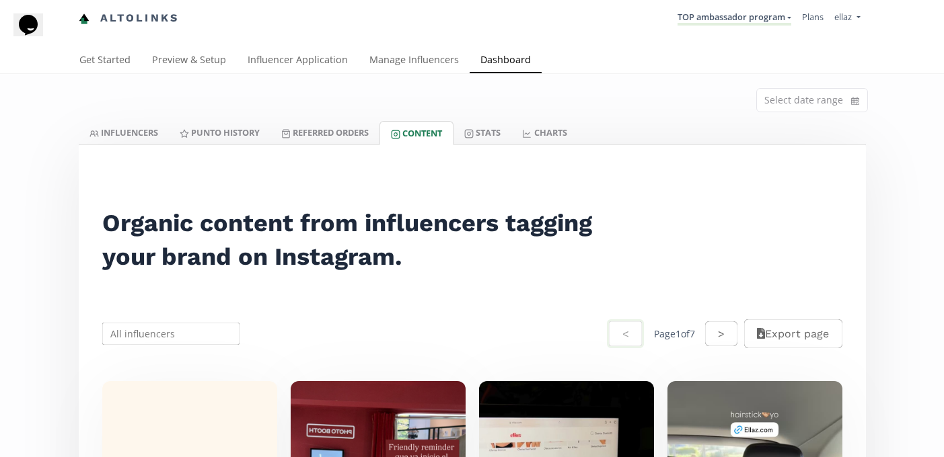
click at [710, 30] on li "TOP ambassador program KINEDU MACRO INFLUENCERS (prog ventas) Ambassador Progra…" at bounding box center [734, 18] width 124 height 26
click at [710, 25] on link "TOP ambassador program" at bounding box center [734, 18] width 114 height 15
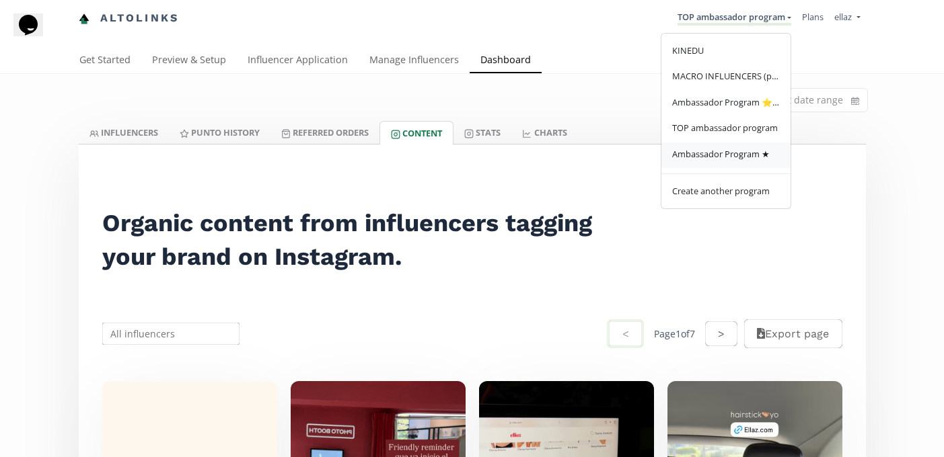
click at [714, 152] on span "Ambassador Program ★" at bounding box center [721, 154] width 98 height 12
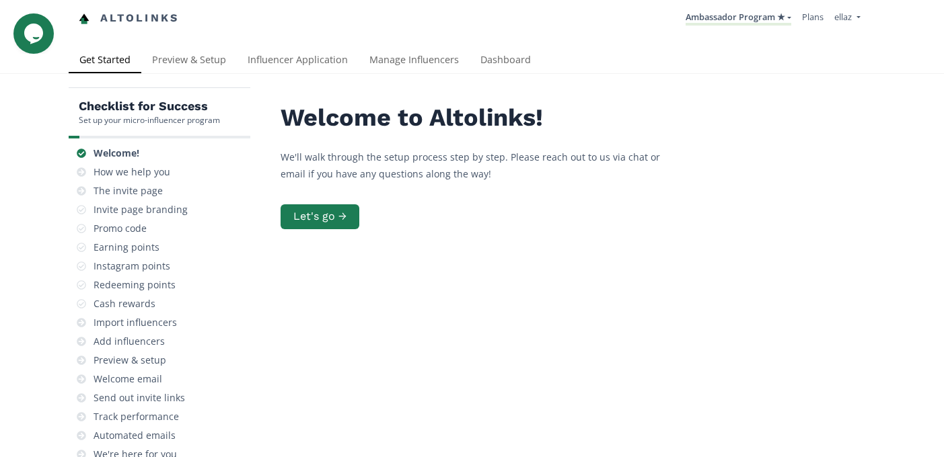
click at [303, 76] on div "Checklist for Success Set up your micro-influencer program Welcome! How we help…" at bounding box center [472, 330] width 944 height 513
click at [291, 65] on link "Influencer Application" at bounding box center [298, 61] width 122 height 27
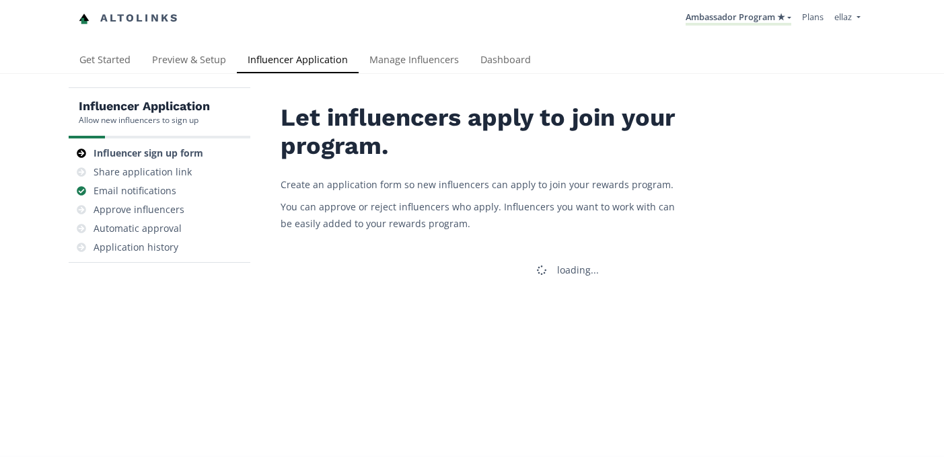
click at [272, 69] on link "Influencer Application" at bounding box center [298, 61] width 122 height 27
click at [178, 209] on div "Approve influencers" at bounding box center [139, 209] width 91 height 13
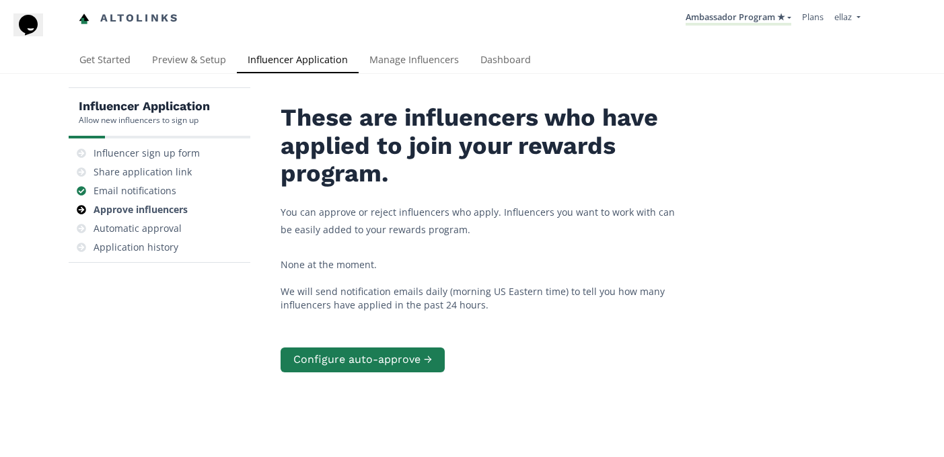
click at [494, 81] on div "Influencer Application Allow new influencers to sign up Influencer sign up form…" at bounding box center [472, 308] width 944 height 468
click at [498, 66] on link "Dashboard" at bounding box center [506, 61] width 72 height 27
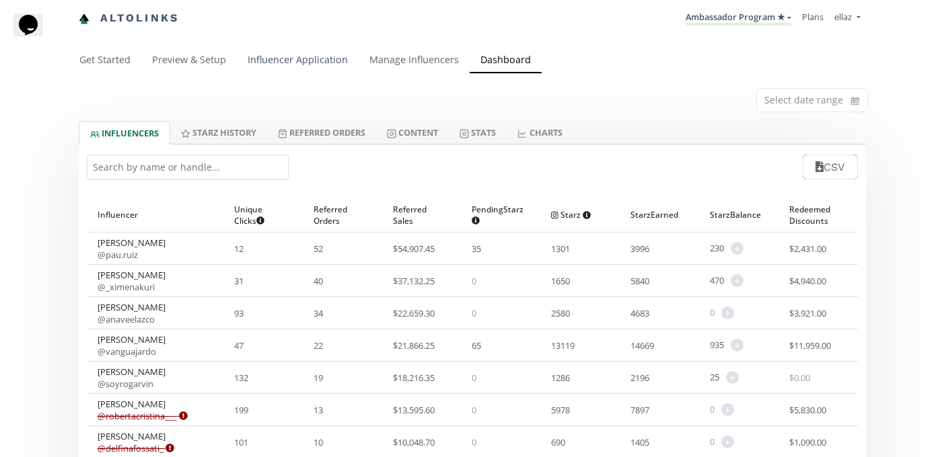
click at [328, 67] on link "Influencer Application" at bounding box center [298, 61] width 122 height 27
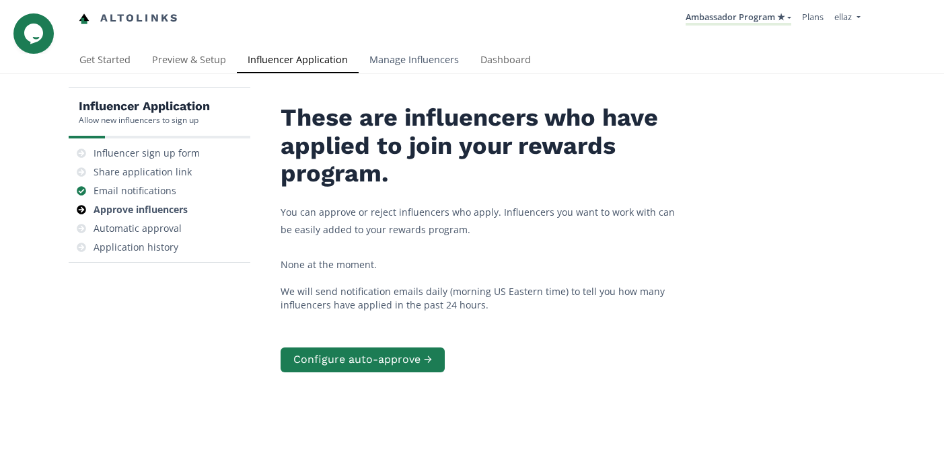
click at [425, 64] on link "Manage Influencers" at bounding box center [414, 61] width 111 height 27
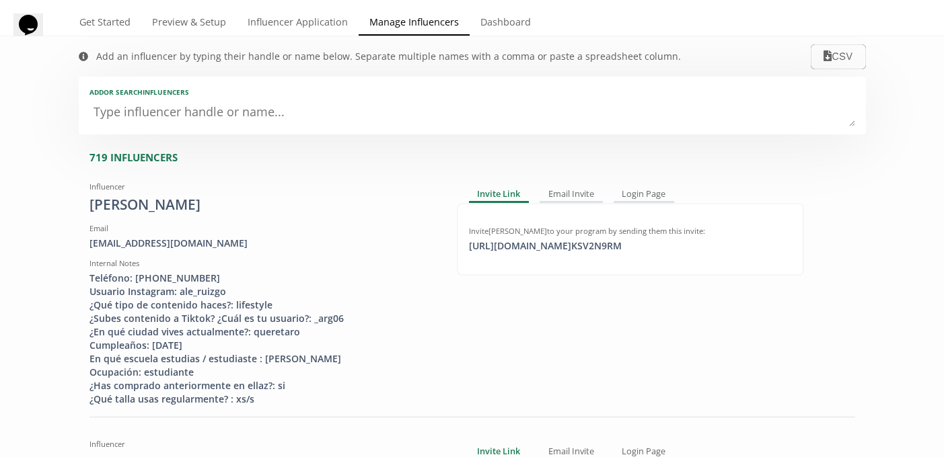
scroll to position [39, 0]
click at [294, 30] on link "Influencer Application" at bounding box center [298, 22] width 122 height 27
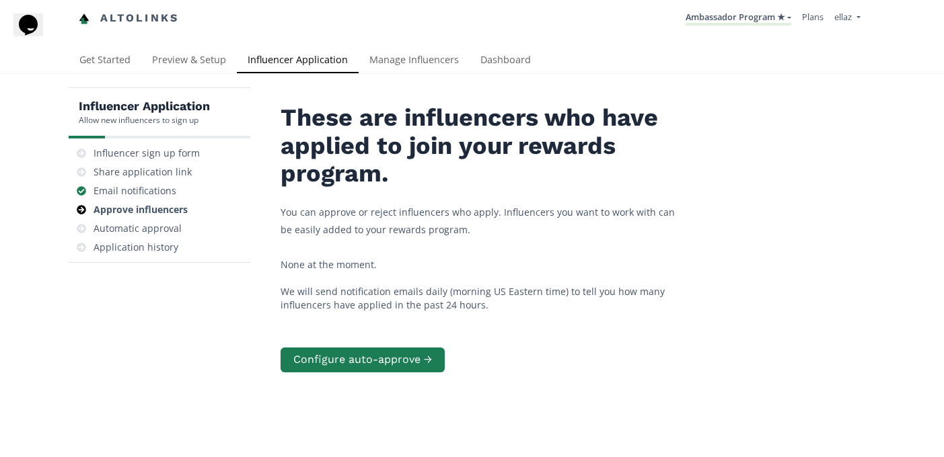
click at [547, 62] on div "Get Started Preview & Setup Influencer Application Manage Influencers Dashboard" at bounding box center [467, 61] width 797 height 26
click at [512, 62] on link "Dashboard" at bounding box center [506, 61] width 72 height 27
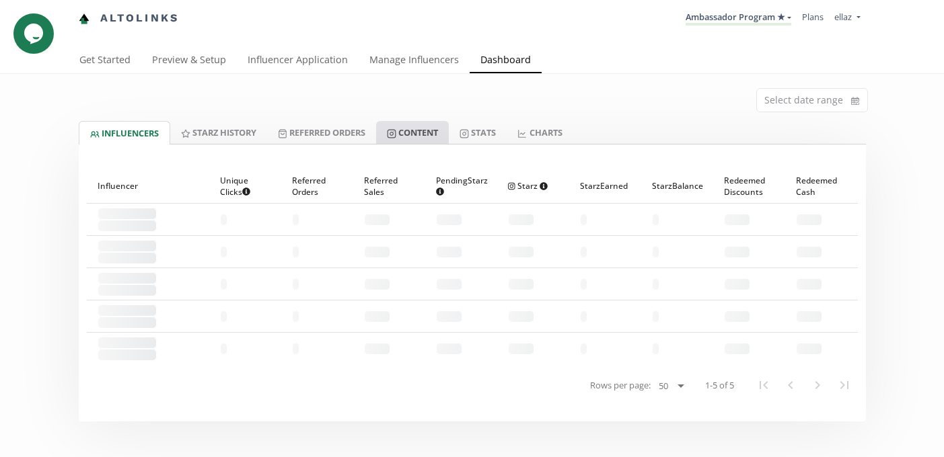
click at [438, 126] on link "Content" at bounding box center [412, 132] width 73 height 23
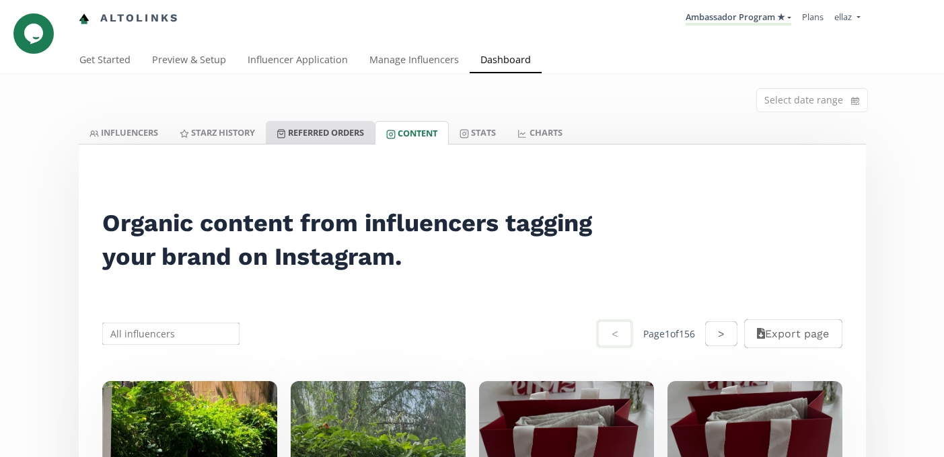
click at [326, 130] on link "Referred Orders" at bounding box center [320, 132] width 109 height 23
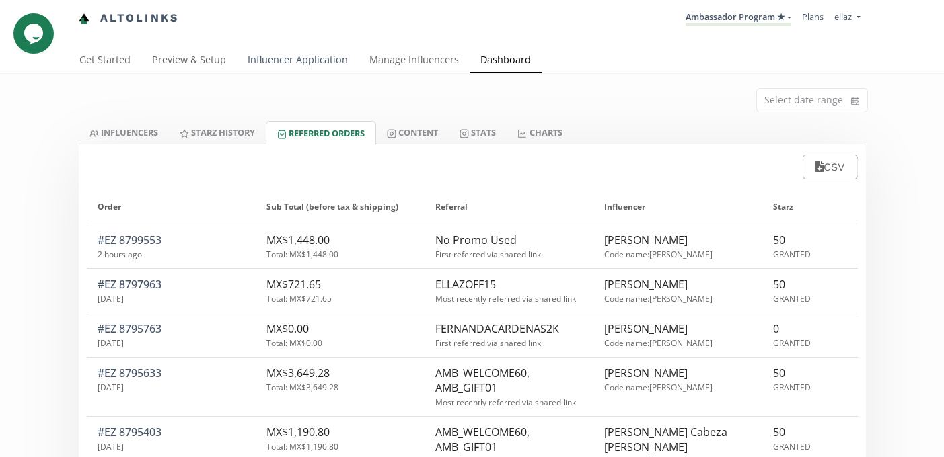
click at [281, 54] on link "Influencer Application" at bounding box center [298, 61] width 122 height 27
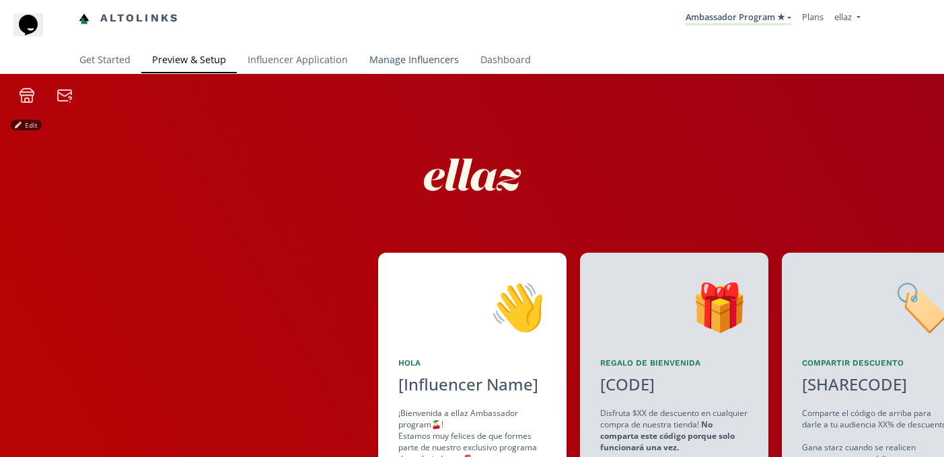
click at [395, 60] on link "Manage Influencers" at bounding box center [414, 61] width 111 height 27
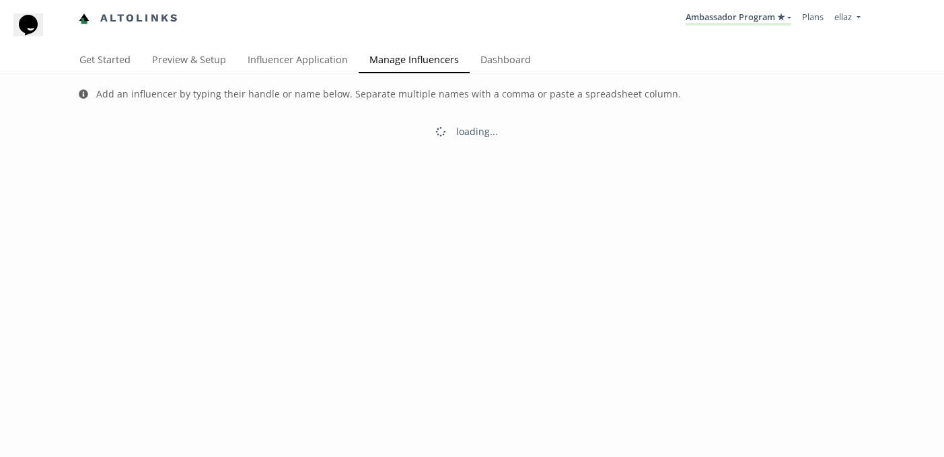
click at [308, 75] on div "Add an influencer by typing their handle or name below. Separate multiple names…" at bounding box center [379, 94] width 629 height 40
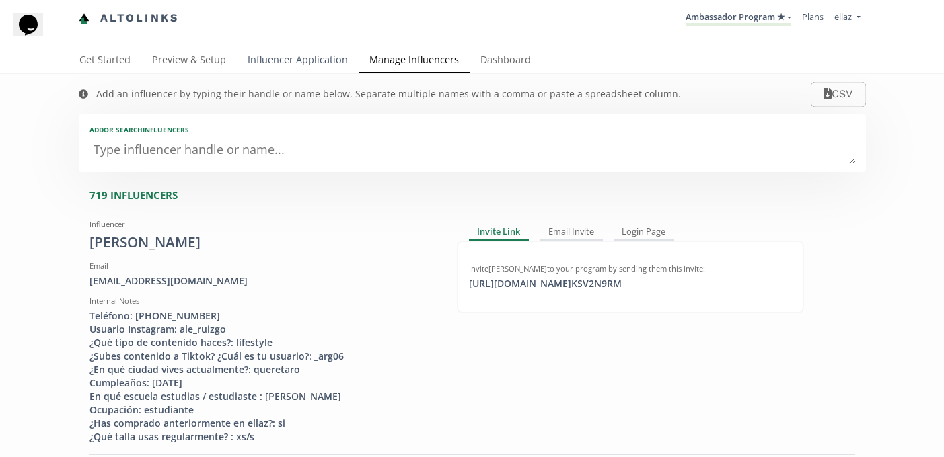
click at [309, 68] on link "Influencer Application" at bounding box center [298, 61] width 122 height 27
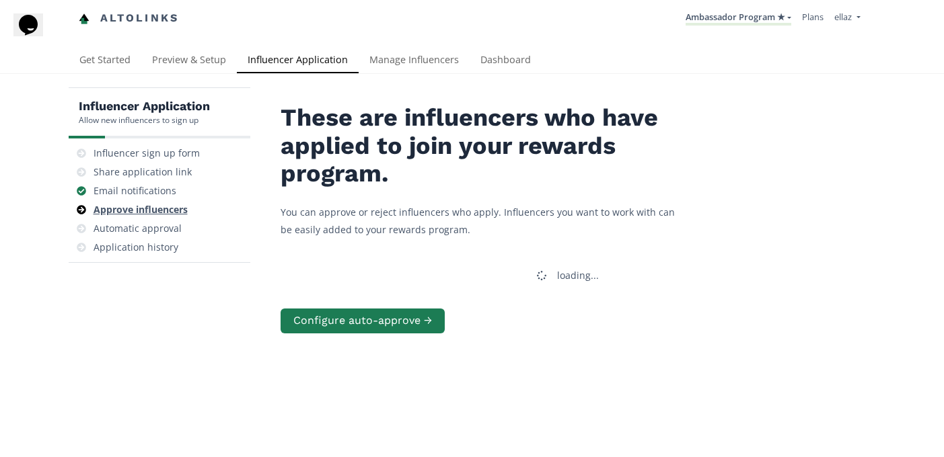
click at [146, 211] on div "Approve influencers" at bounding box center [141, 209] width 94 height 13
